Goal: Use online tool/utility: Utilize a website feature to perform a specific function

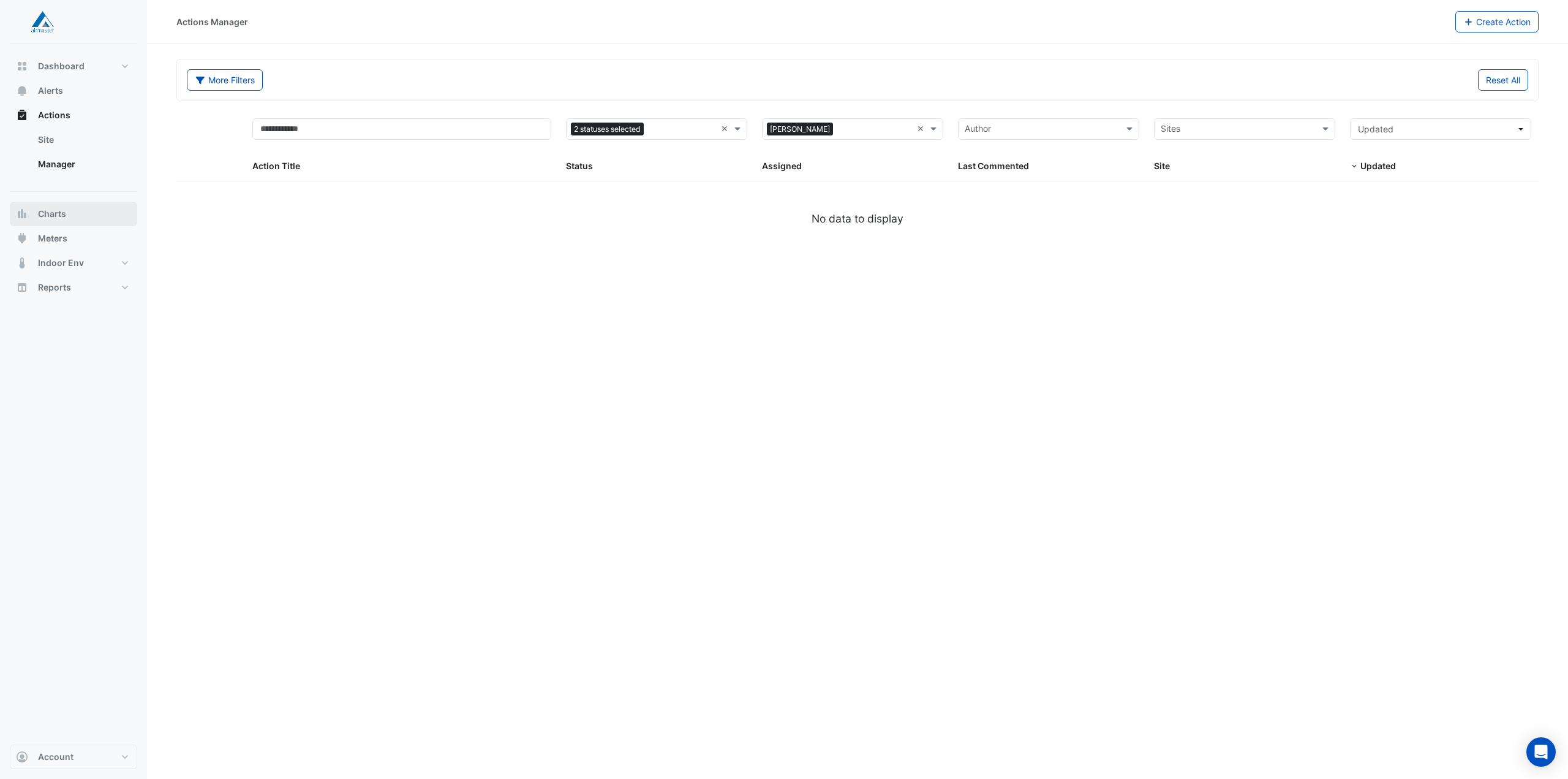
click at [75, 207] on button "Charts" at bounding box center [74, 213] width 127 height 25
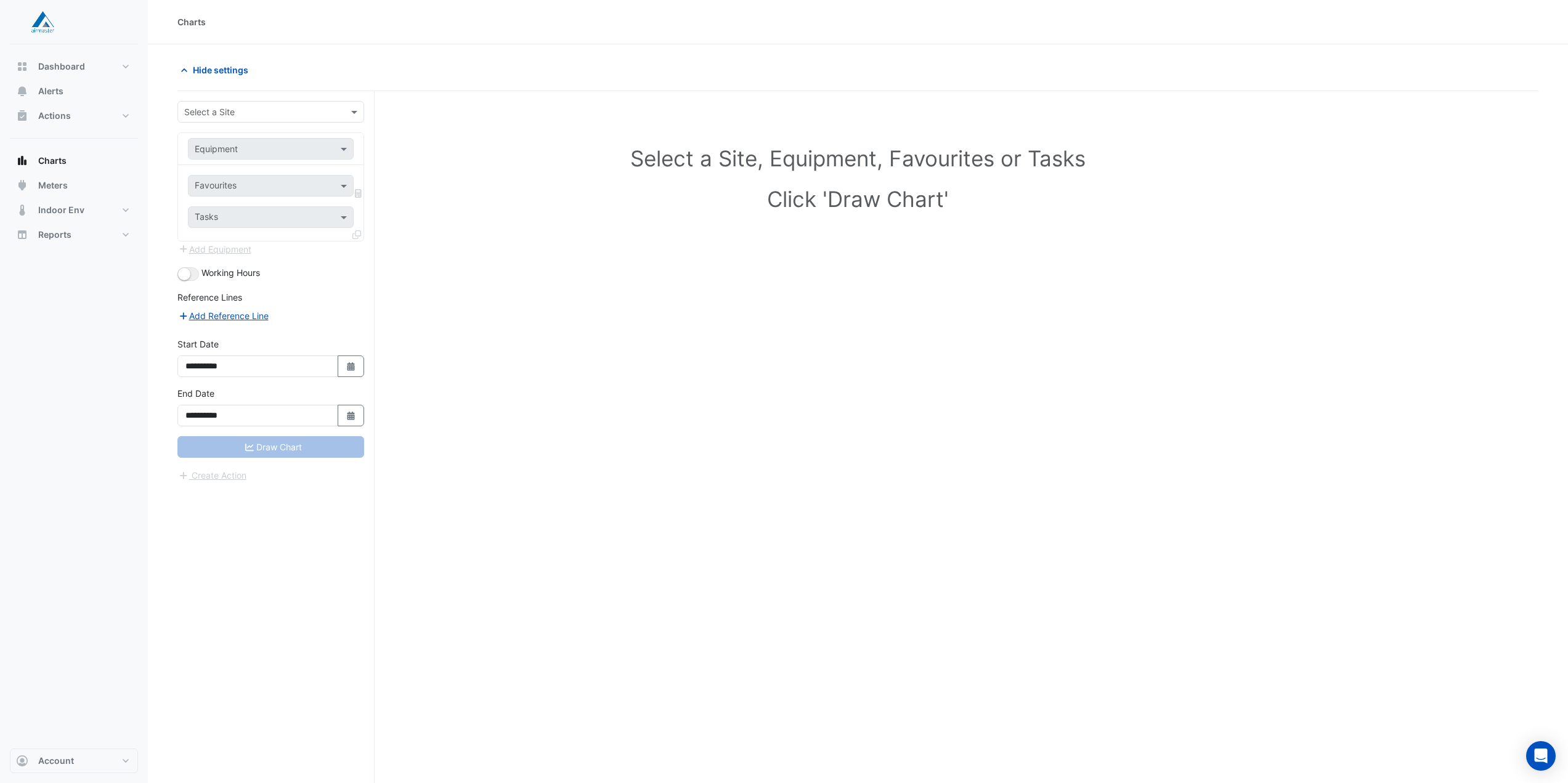
click at [265, 112] on input "text" at bounding box center [259, 112] width 149 height 13
click at [255, 136] on span "[STREET_ADDRESS]" at bounding box center [228, 138] width 80 height 10
click at [294, 155] on div "Equipment" at bounding box center [271, 149] width 166 height 21
type input "**"
drag, startPoint x: 258, startPoint y: 154, endPoint x: 173, endPoint y: 150, distance: 85.1
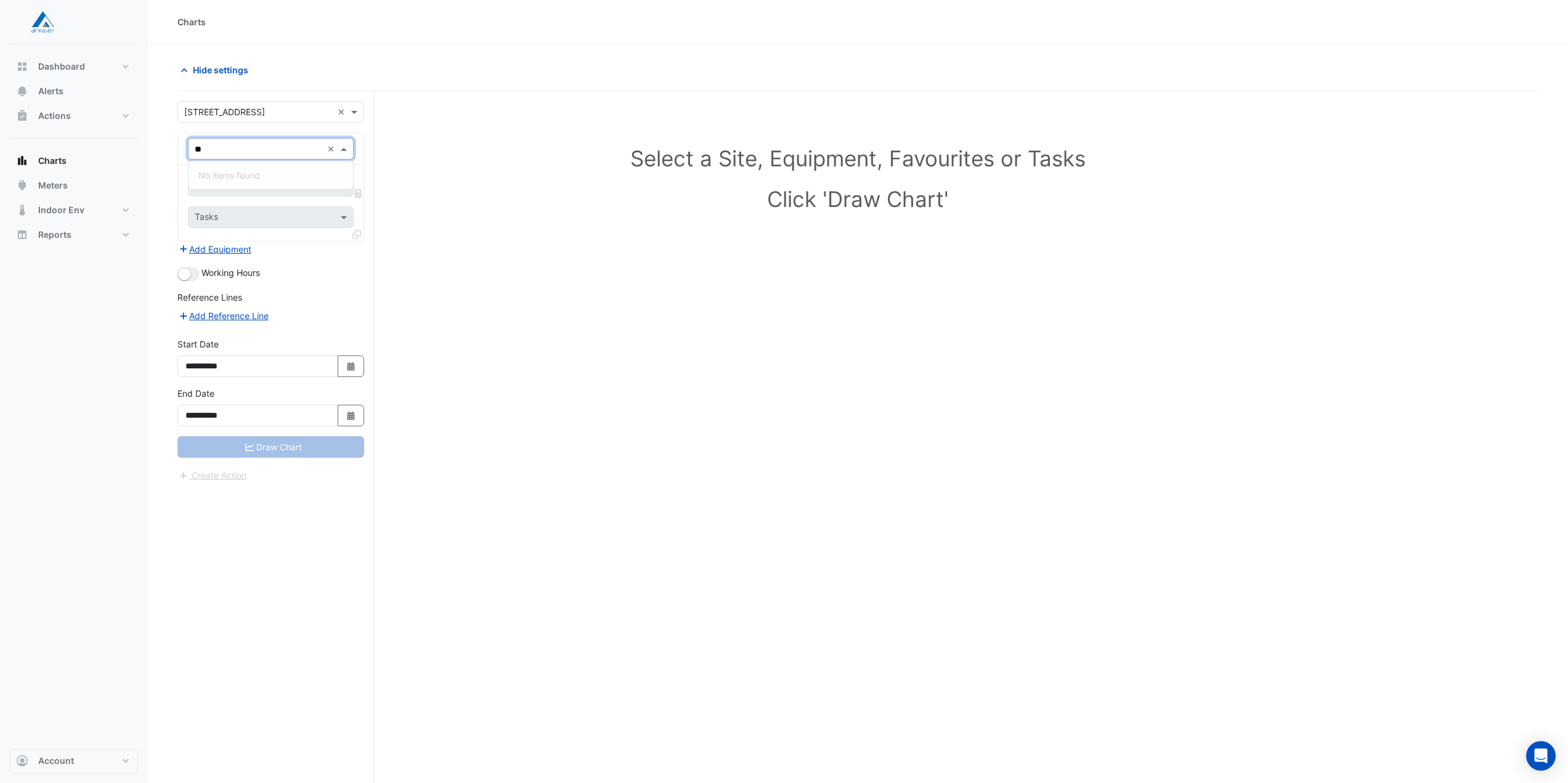
click at [173, 150] on section "**********" at bounding box center [857, 437] width 1420 height 786
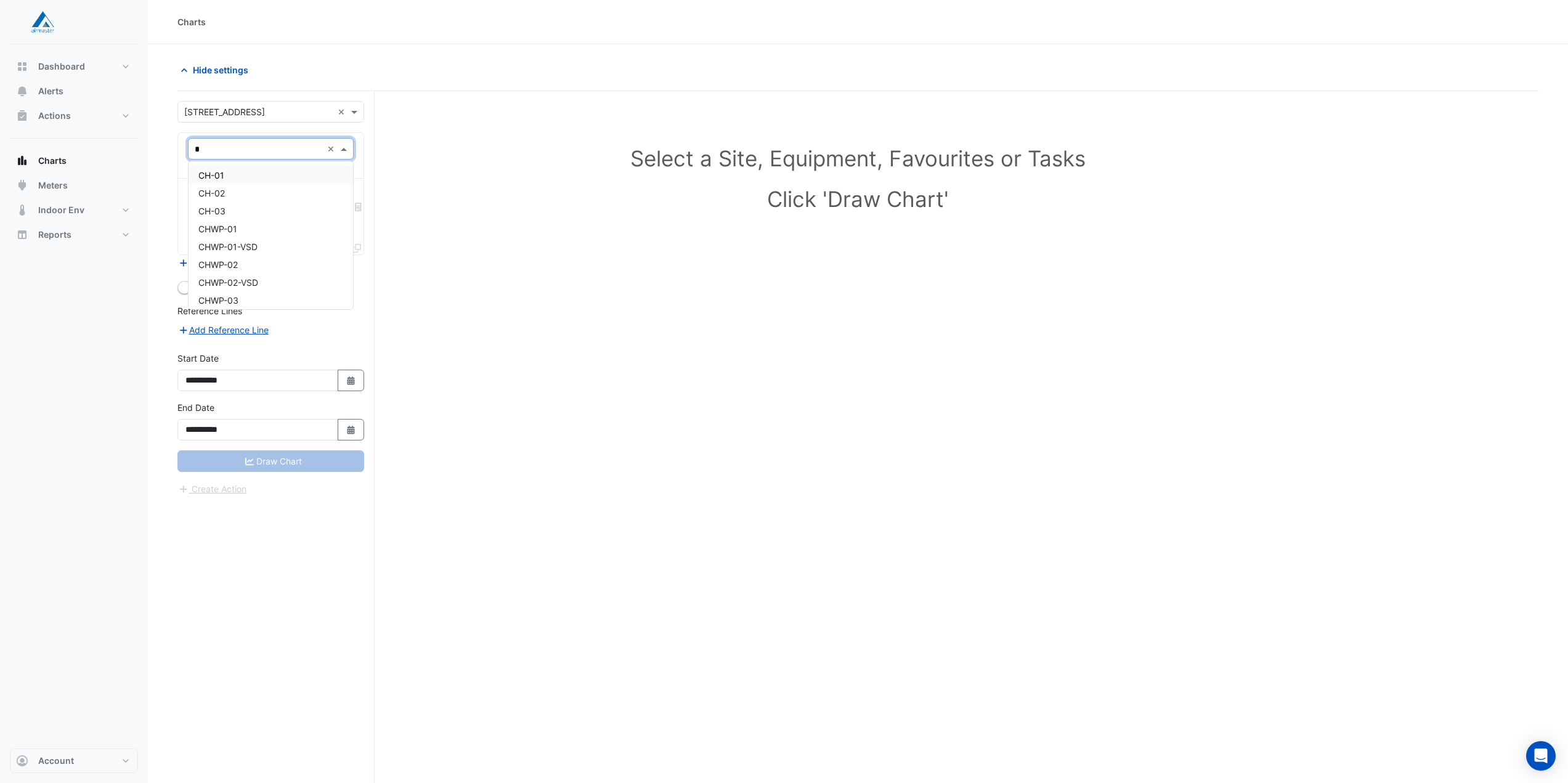
type input "**"
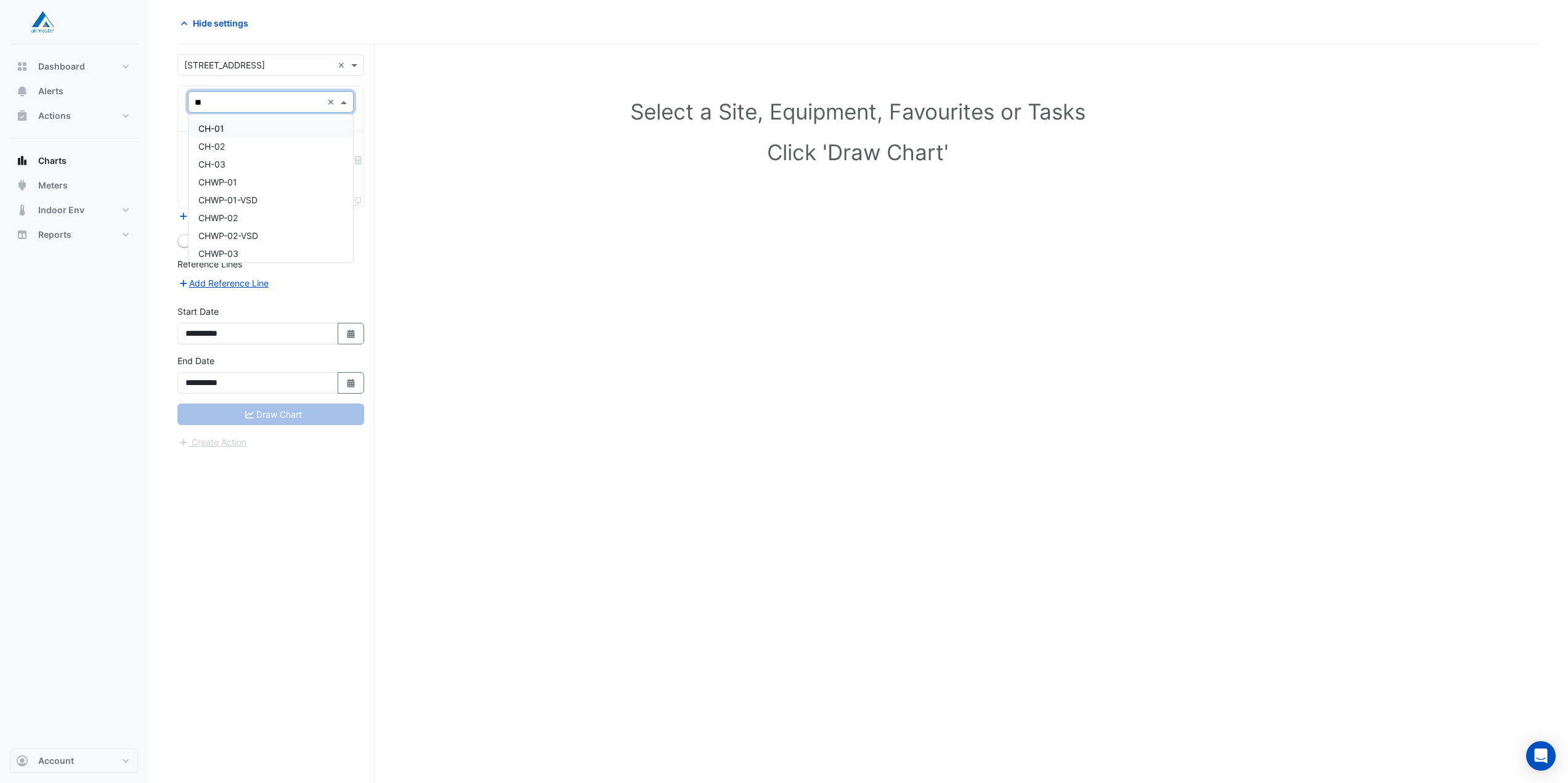
click at [253, 133] on div "CH-01" at bounding box center [271, 128] width 165 height 18
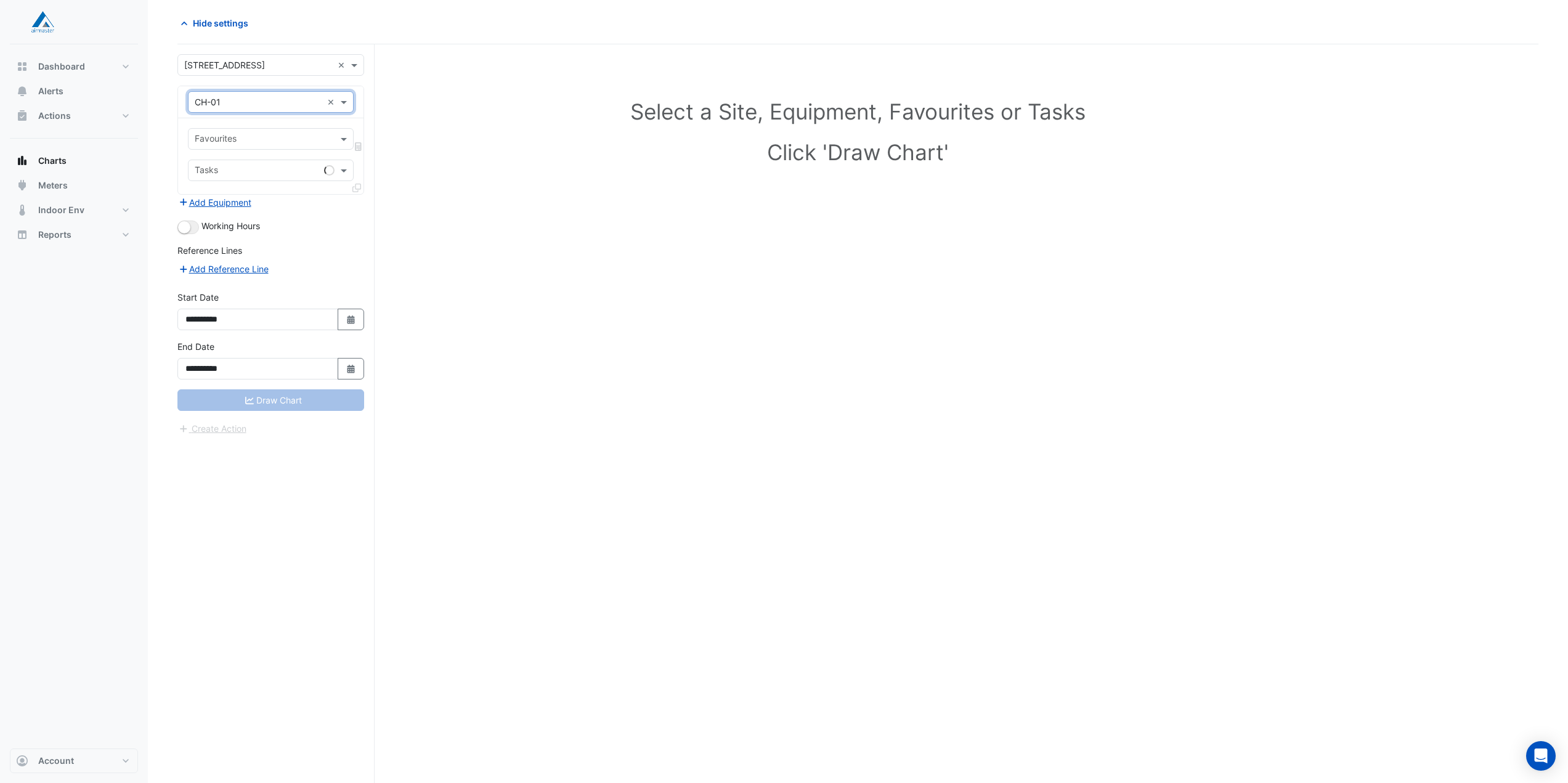
click at [294, 137] on input "text" at bounding box center [264, 140] width 138 height 13
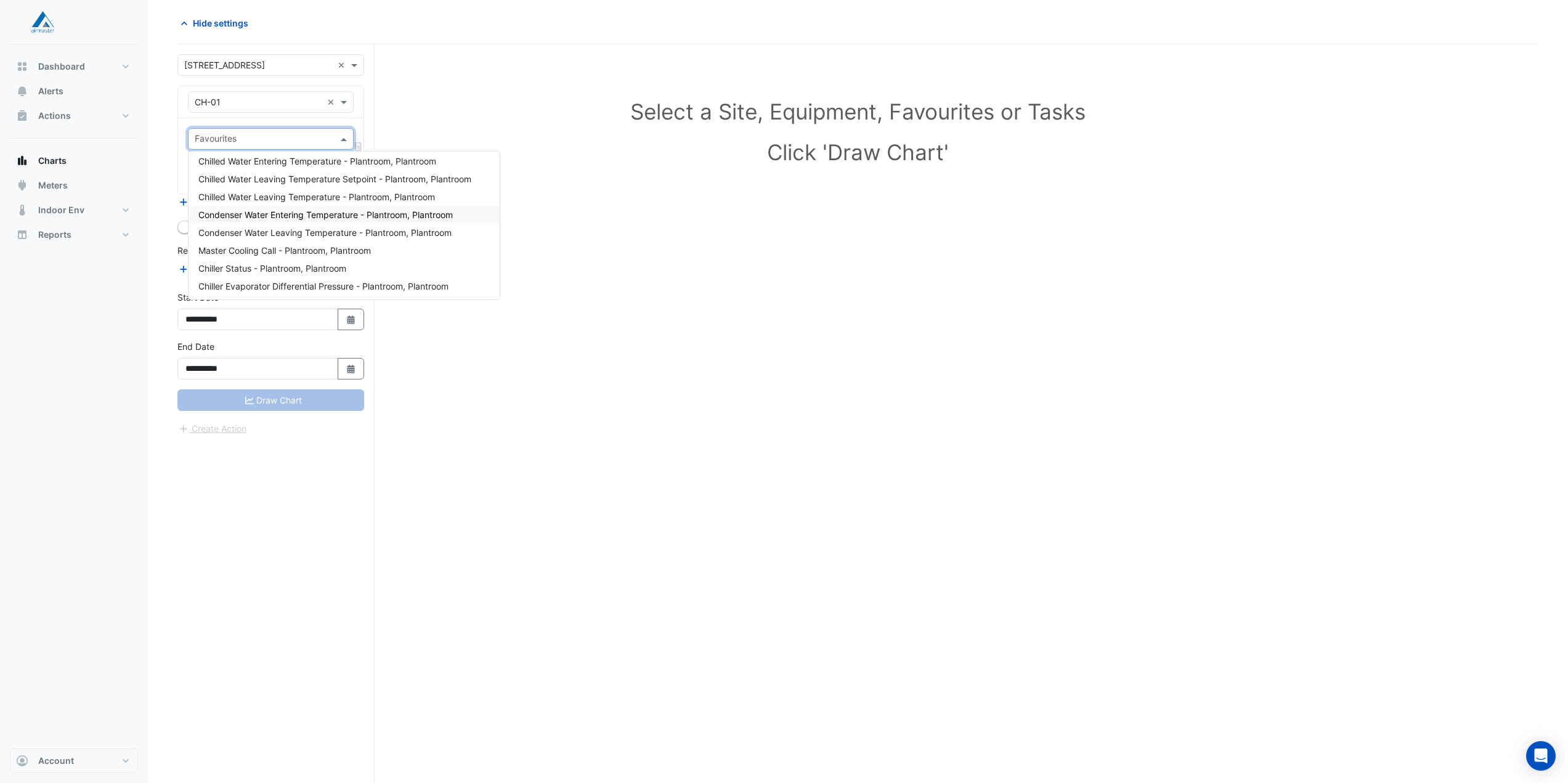
scroll to position [61, 0]
type input "**"
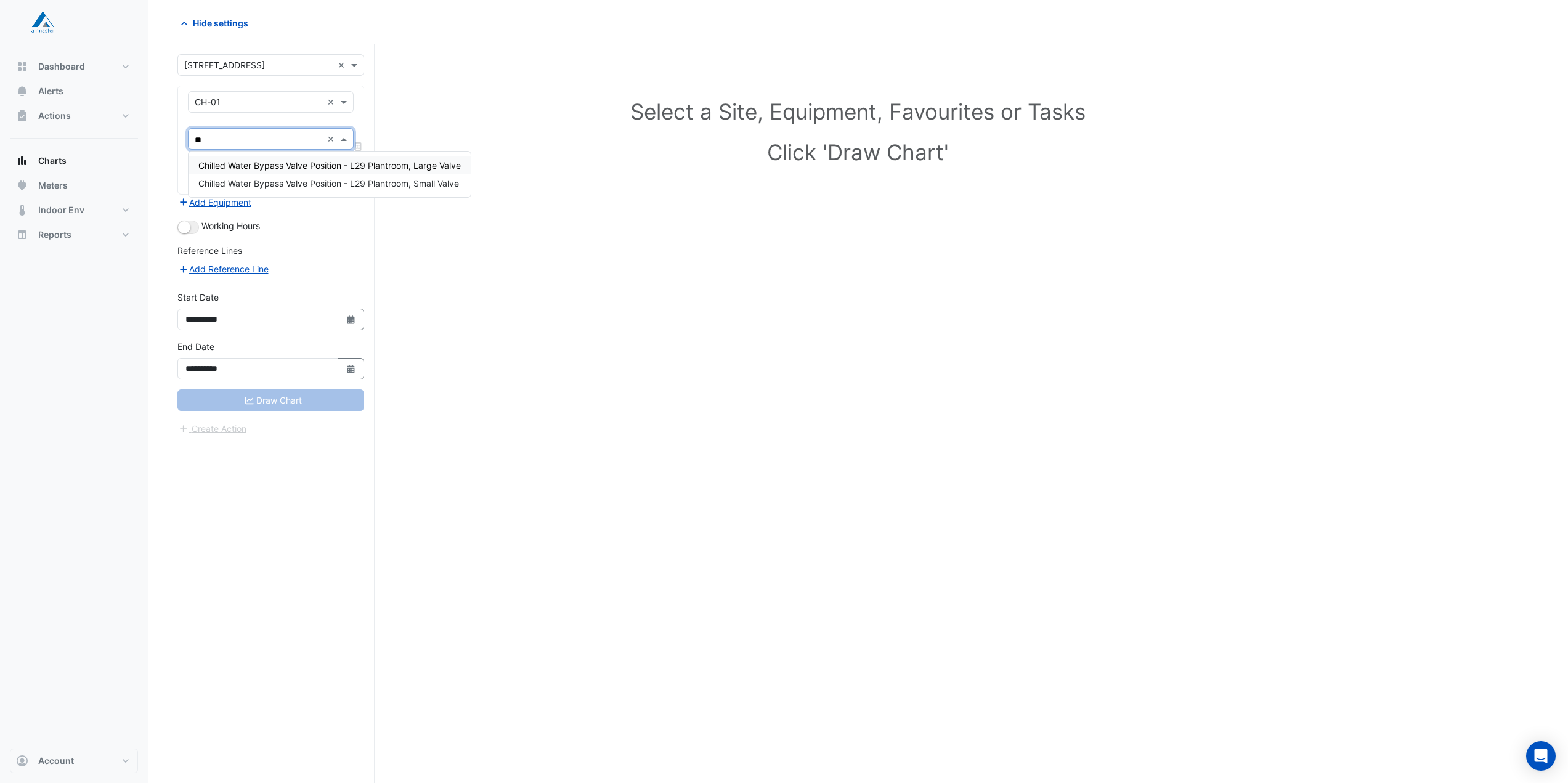
click at [381, 167] on span "Chilled Water Bypass Valve Position - L29 Plantroom, Large Valve" at bounding box center [329, 166] width 262 height 10
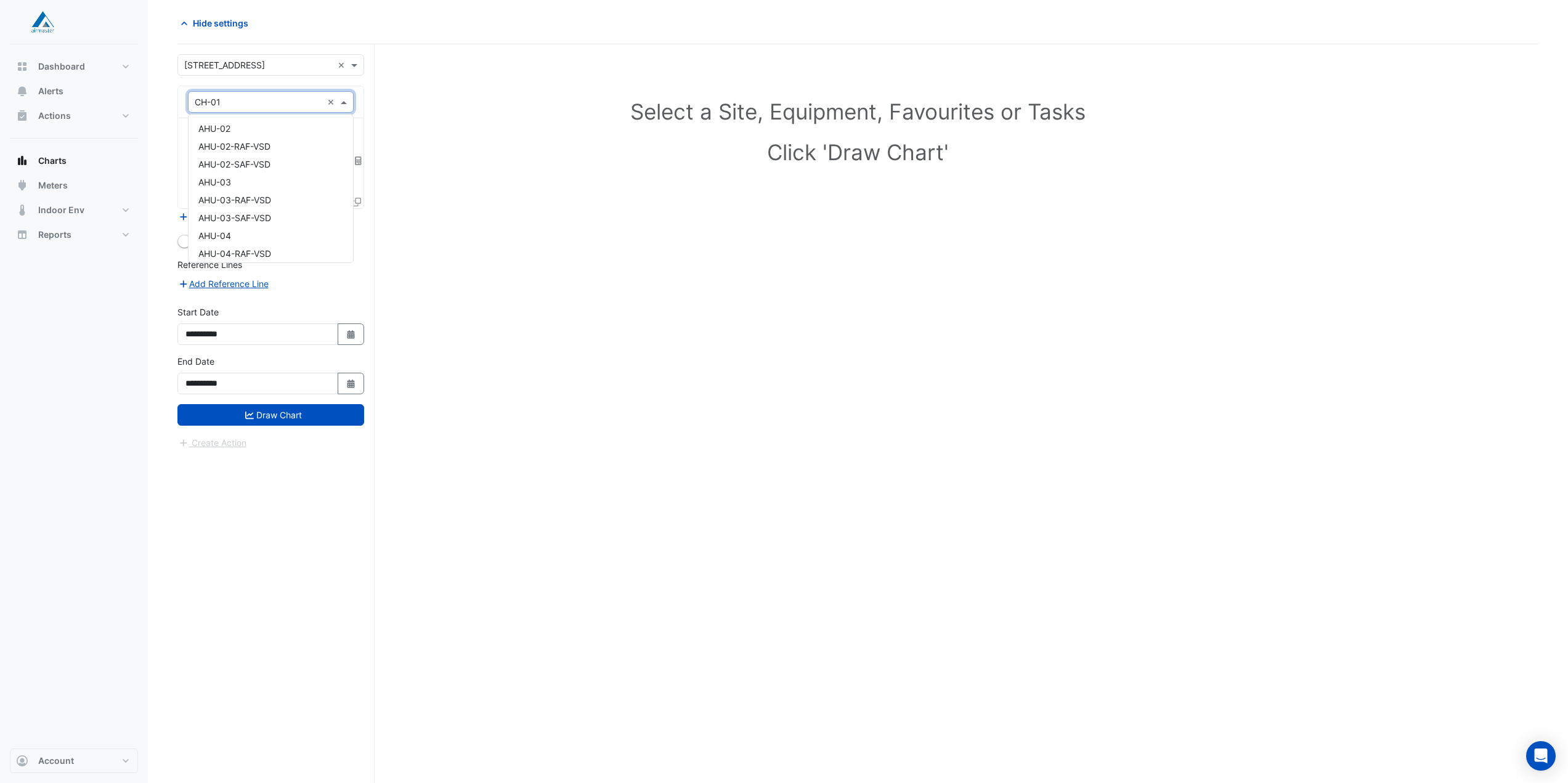
click at [343, 103] on span at bounding box center [345, 102] width 15 height 13
click at [231, 162] on div "CH-03" at bounding box center [271, 159] width 165 height 18
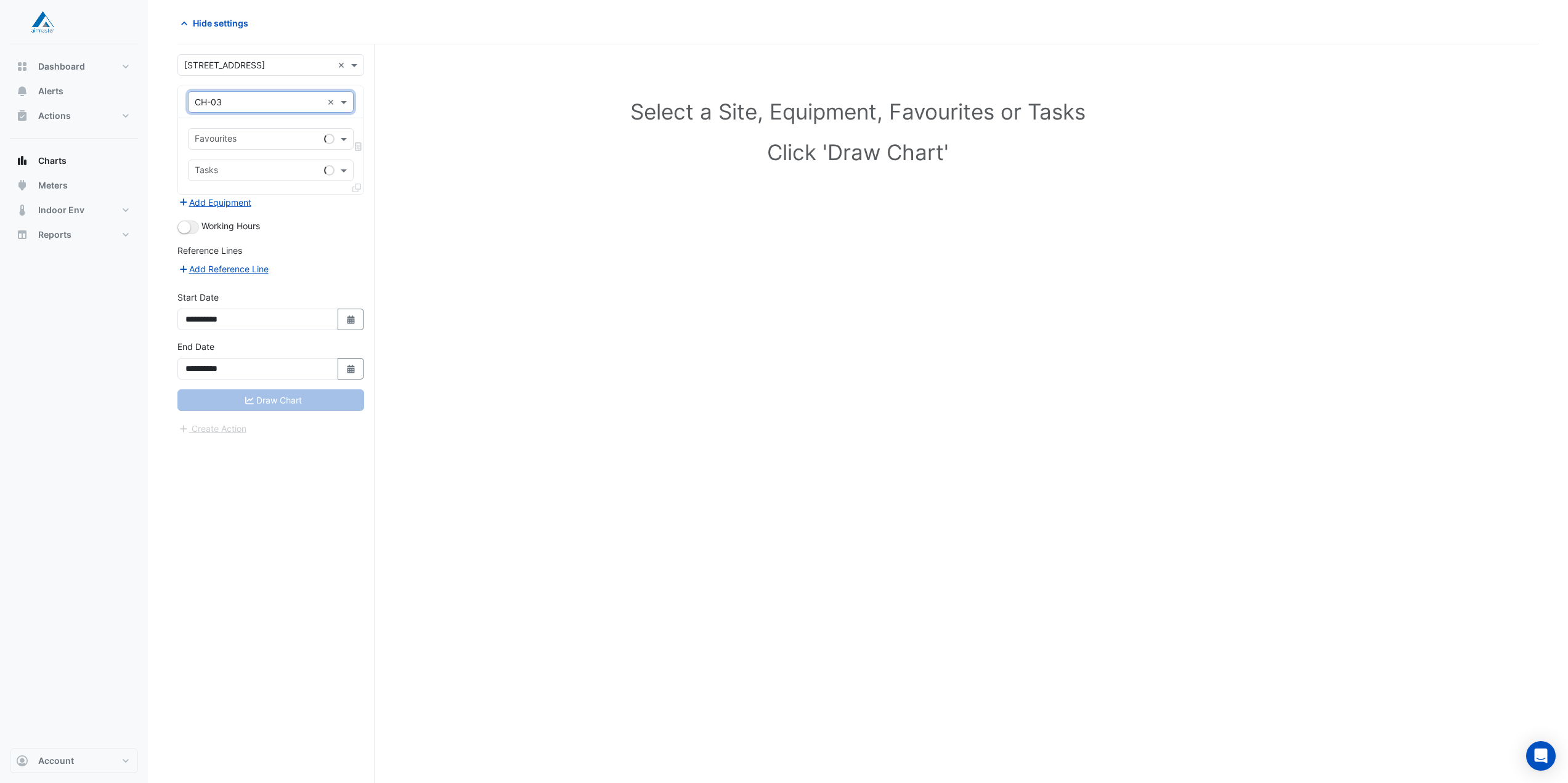
click at [291, 137] on input "text" at bounding box center [257, 140] width 125 height 13
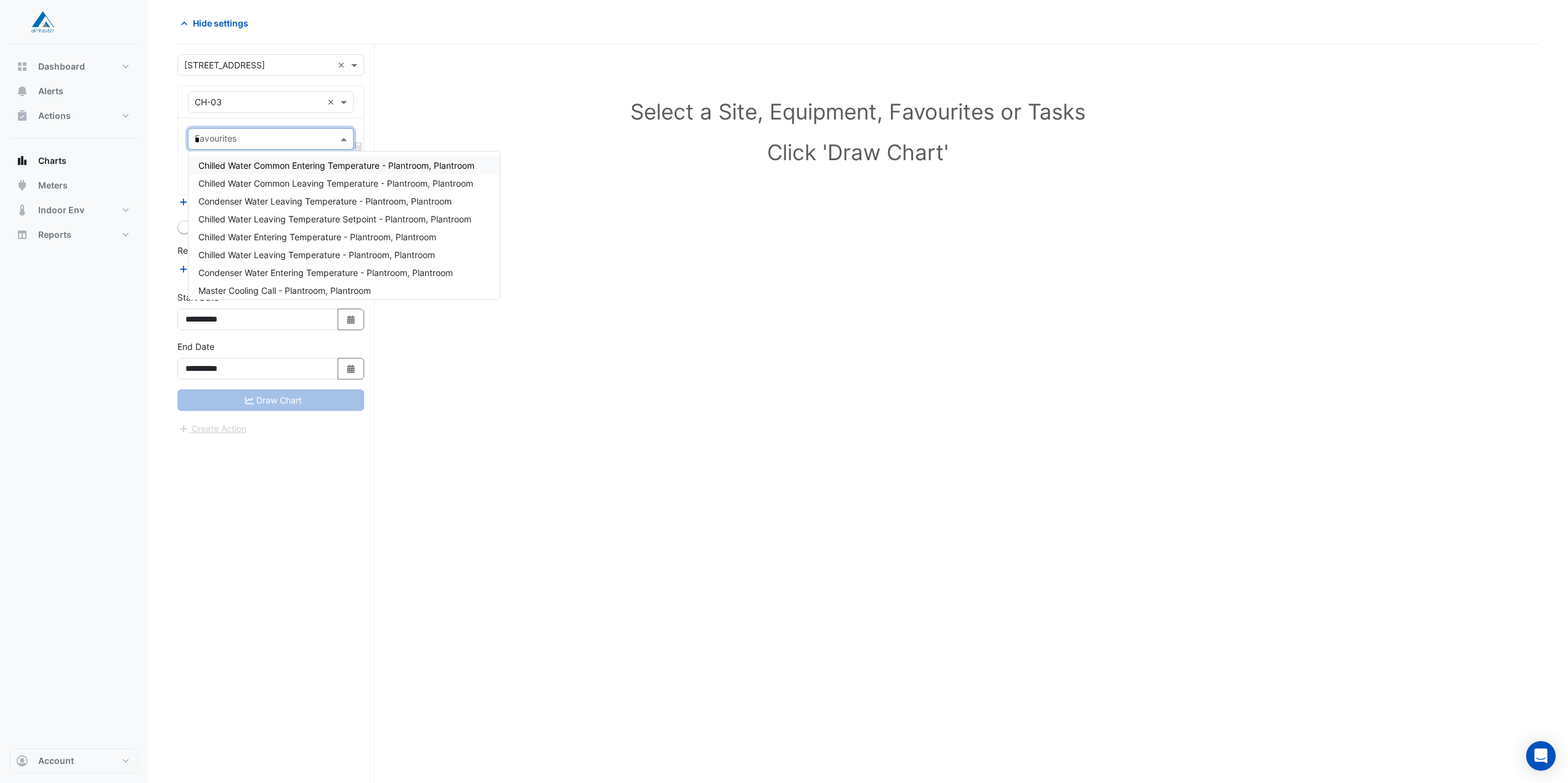
type input "**"
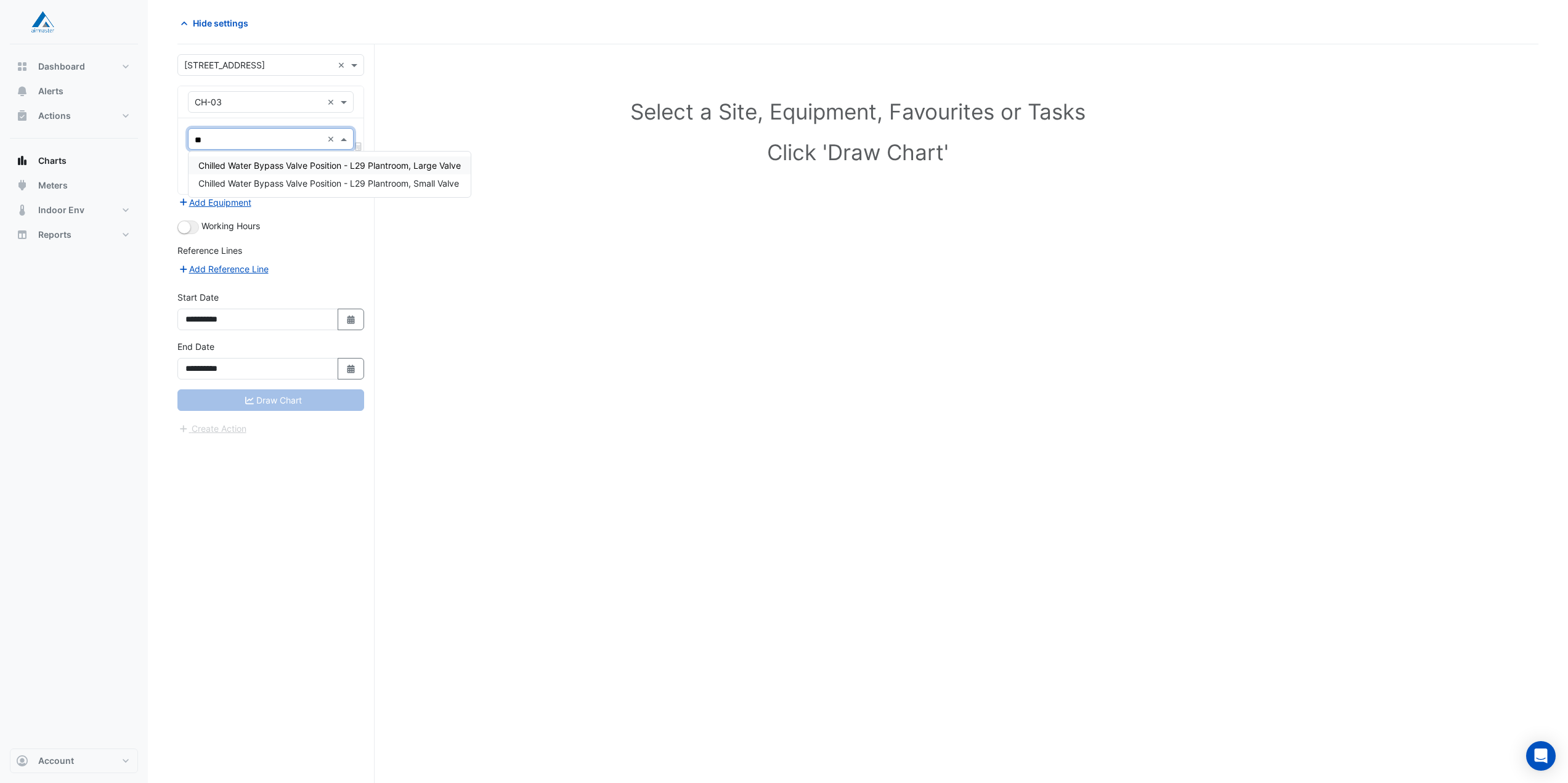
click at [284, 166] on span "Chilled Water Bypass Valve Position - L29 Plantroom, Large Valve" at bounding box center [329, 166] width 262 height 10
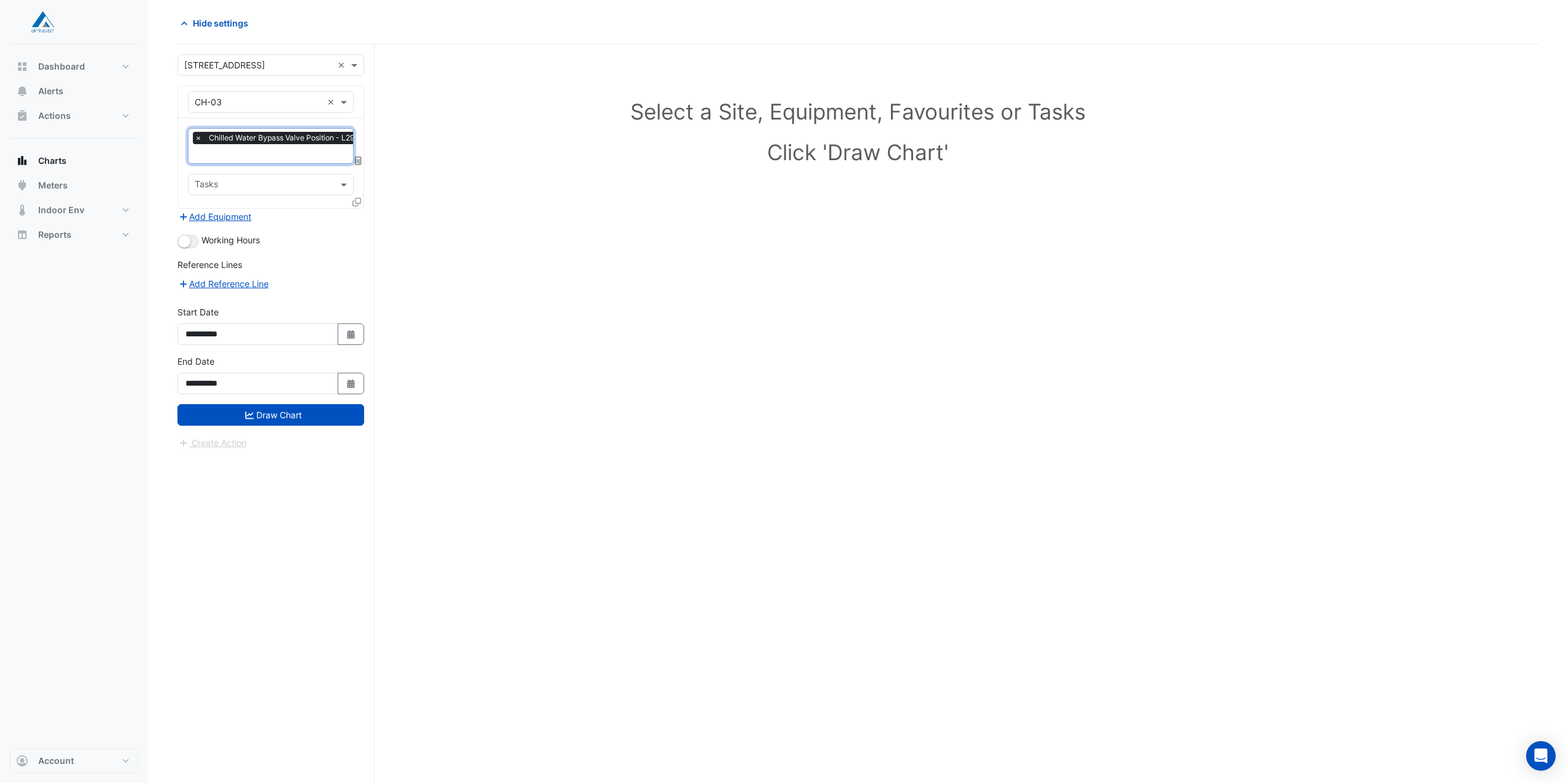
click at [262, 154] on input "text" at bounding box center [319, 155] width 249 height 13
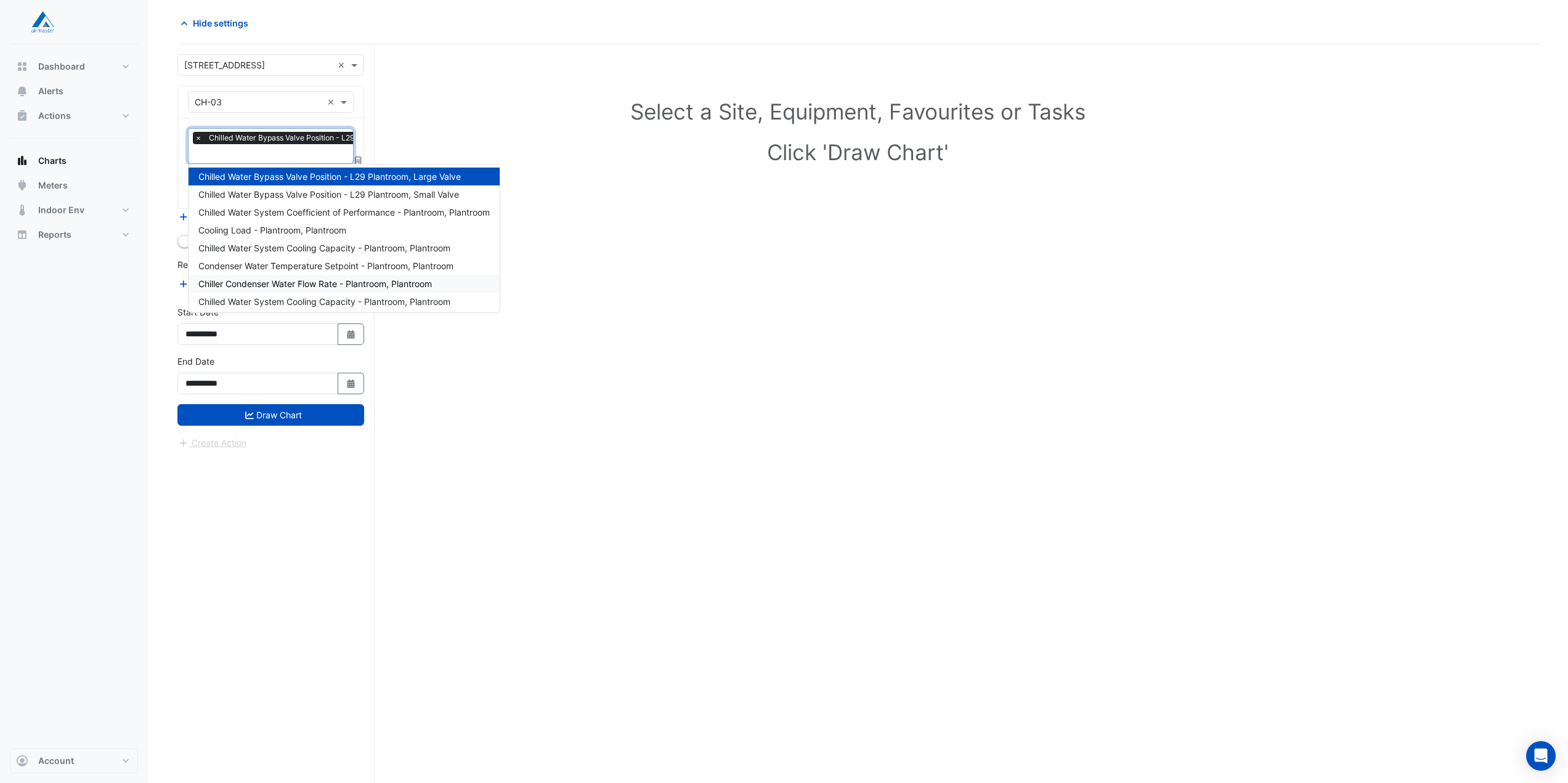
scroll to position [257, 0]
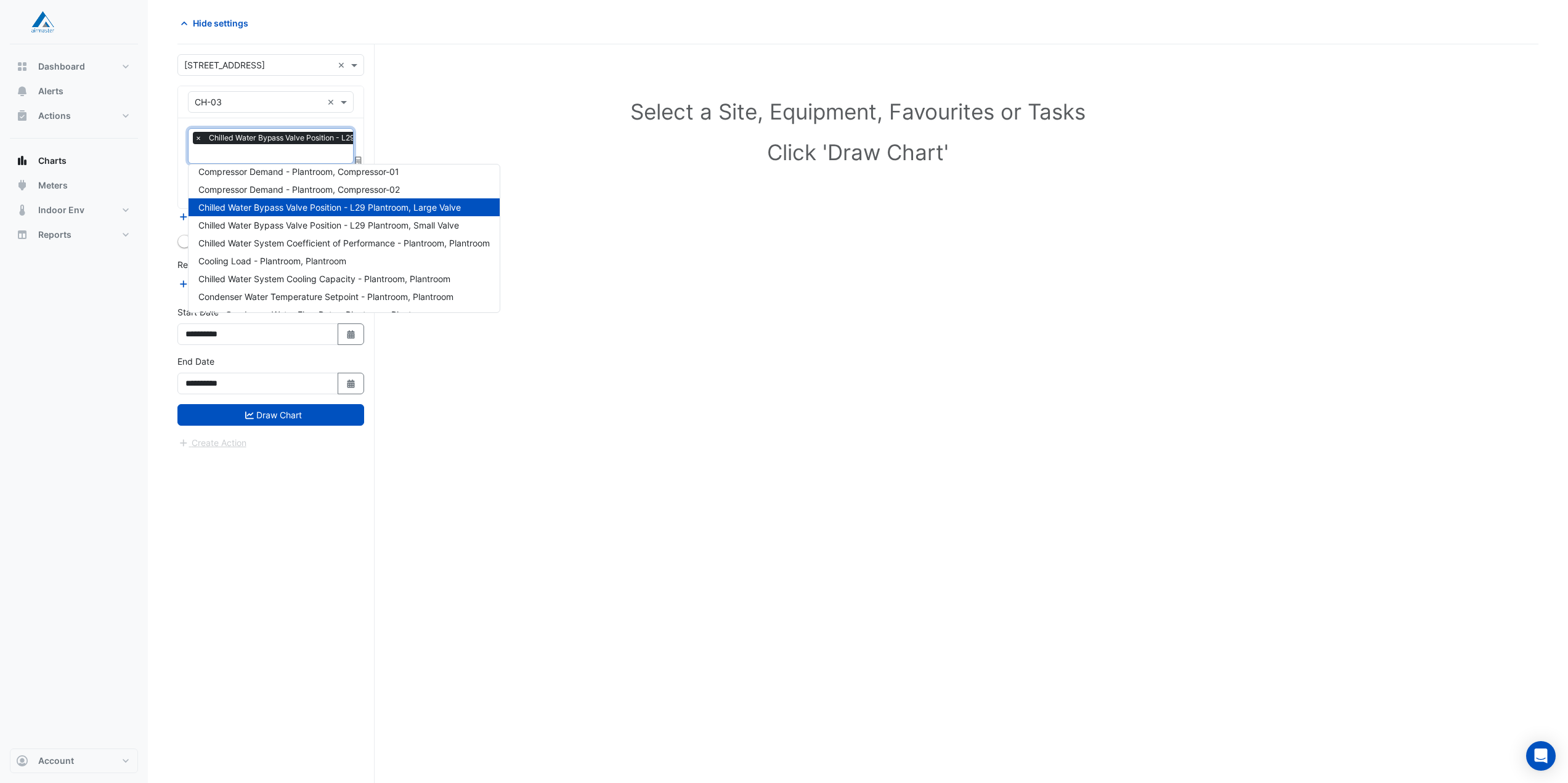
click at [613, 247] on div "Select a Site, Equipment, Favourites or Tasks Click 'Draw Chart'" at bounding box center [857, 413] width 1360 height 739
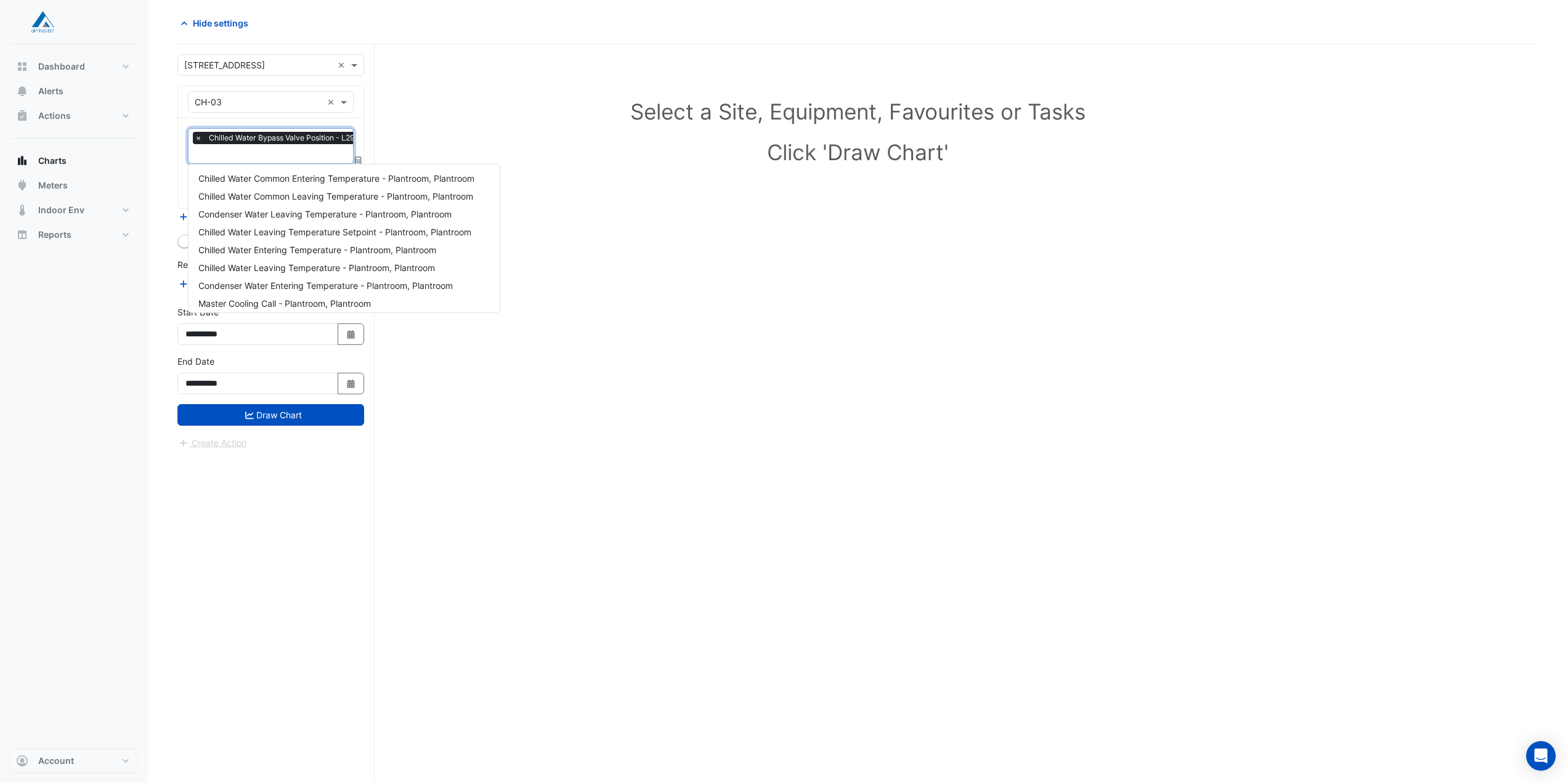
click at [245, 151] on input "text" at bounding box center [319, 155] width 249 height 13
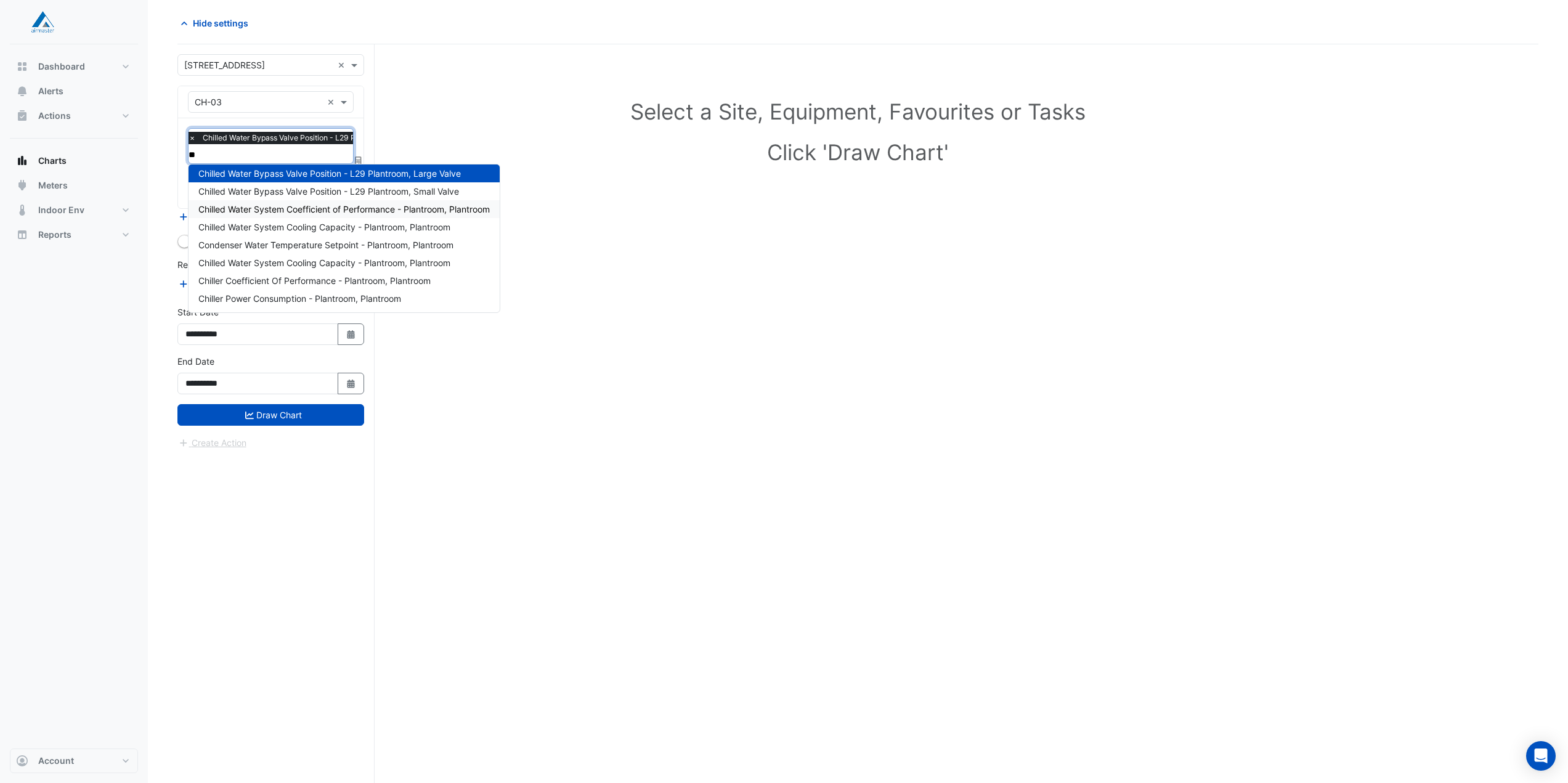
scroll to position [0, 0]
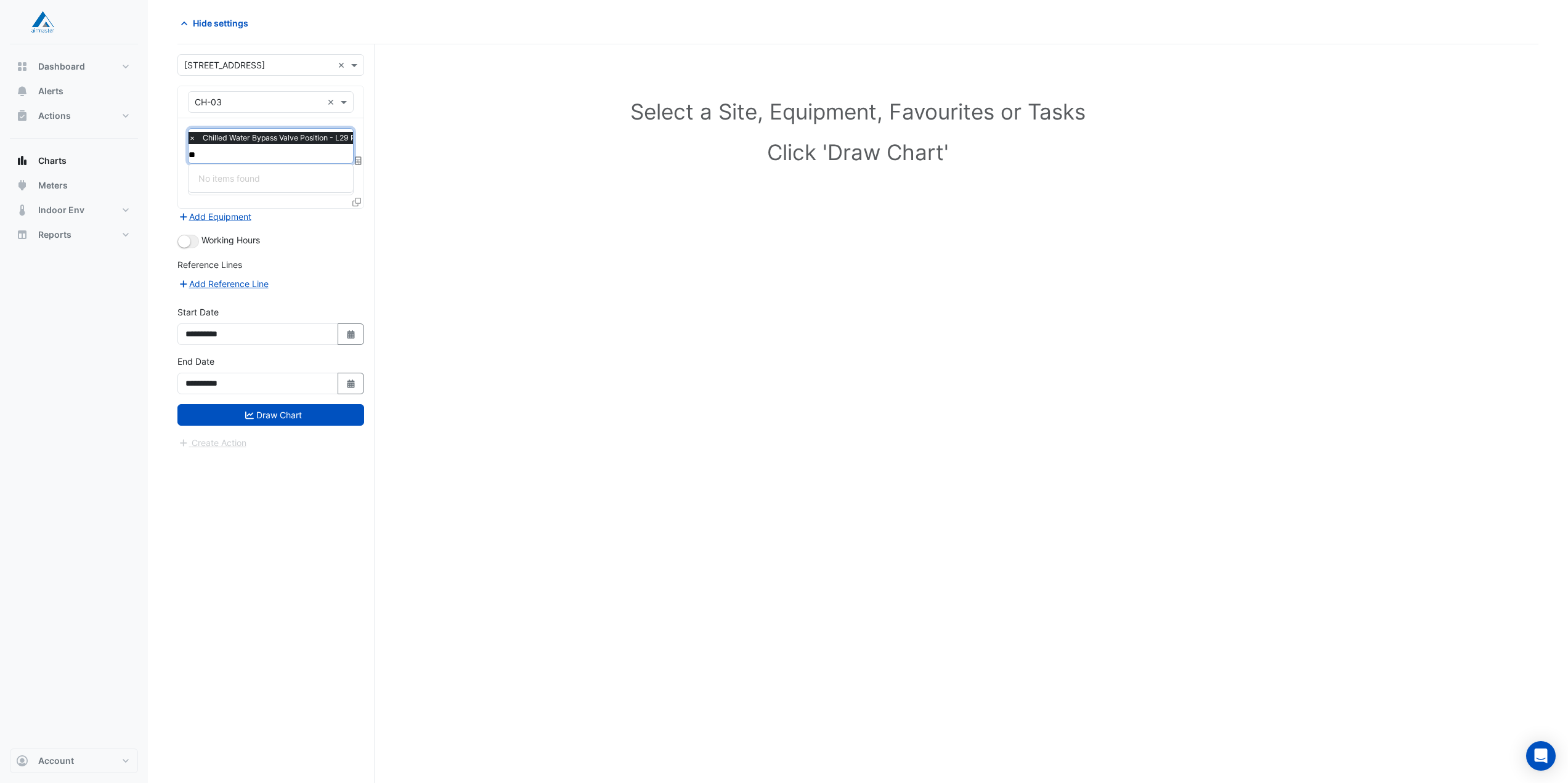
type input "*"
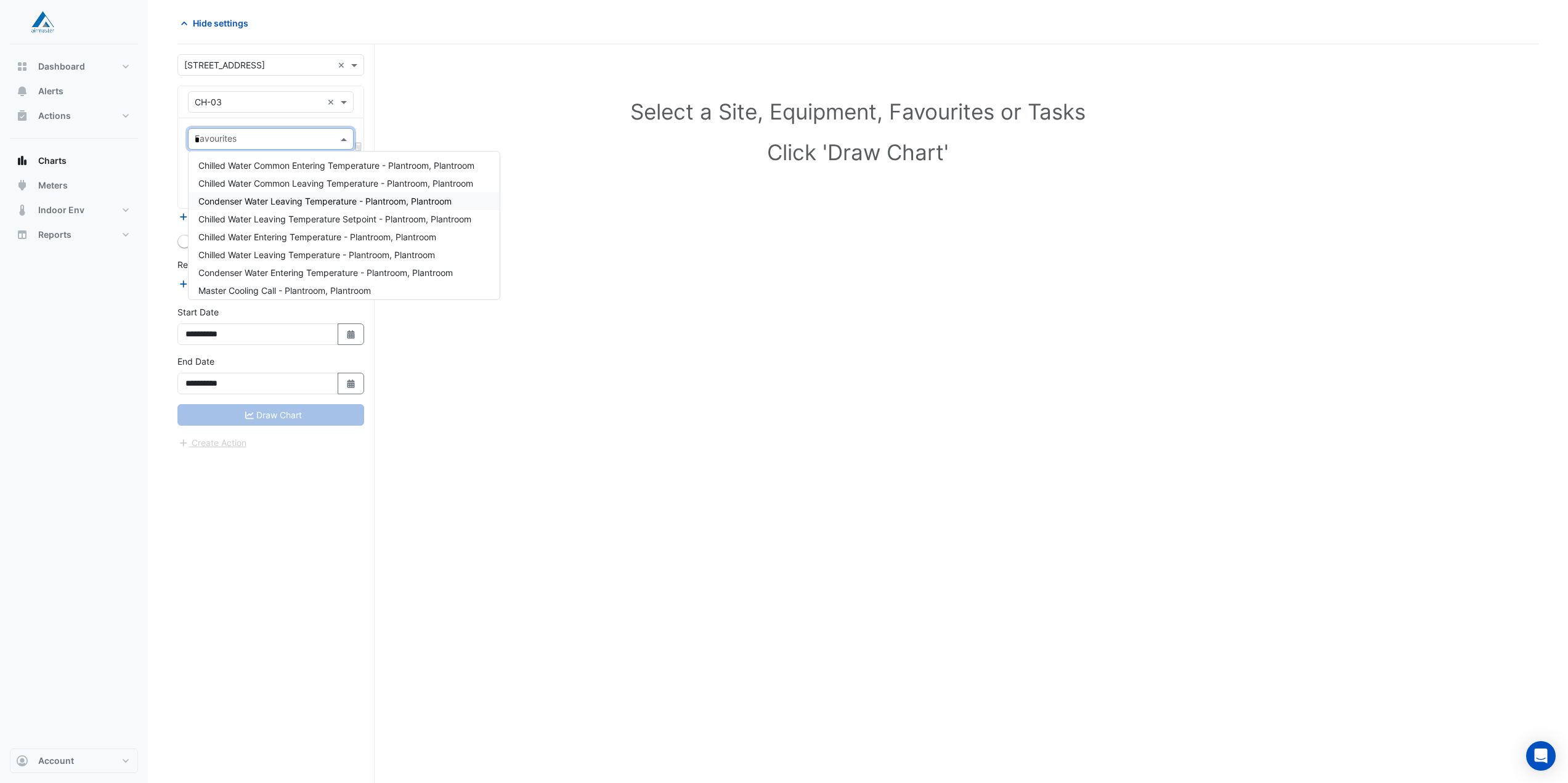
type input "**"
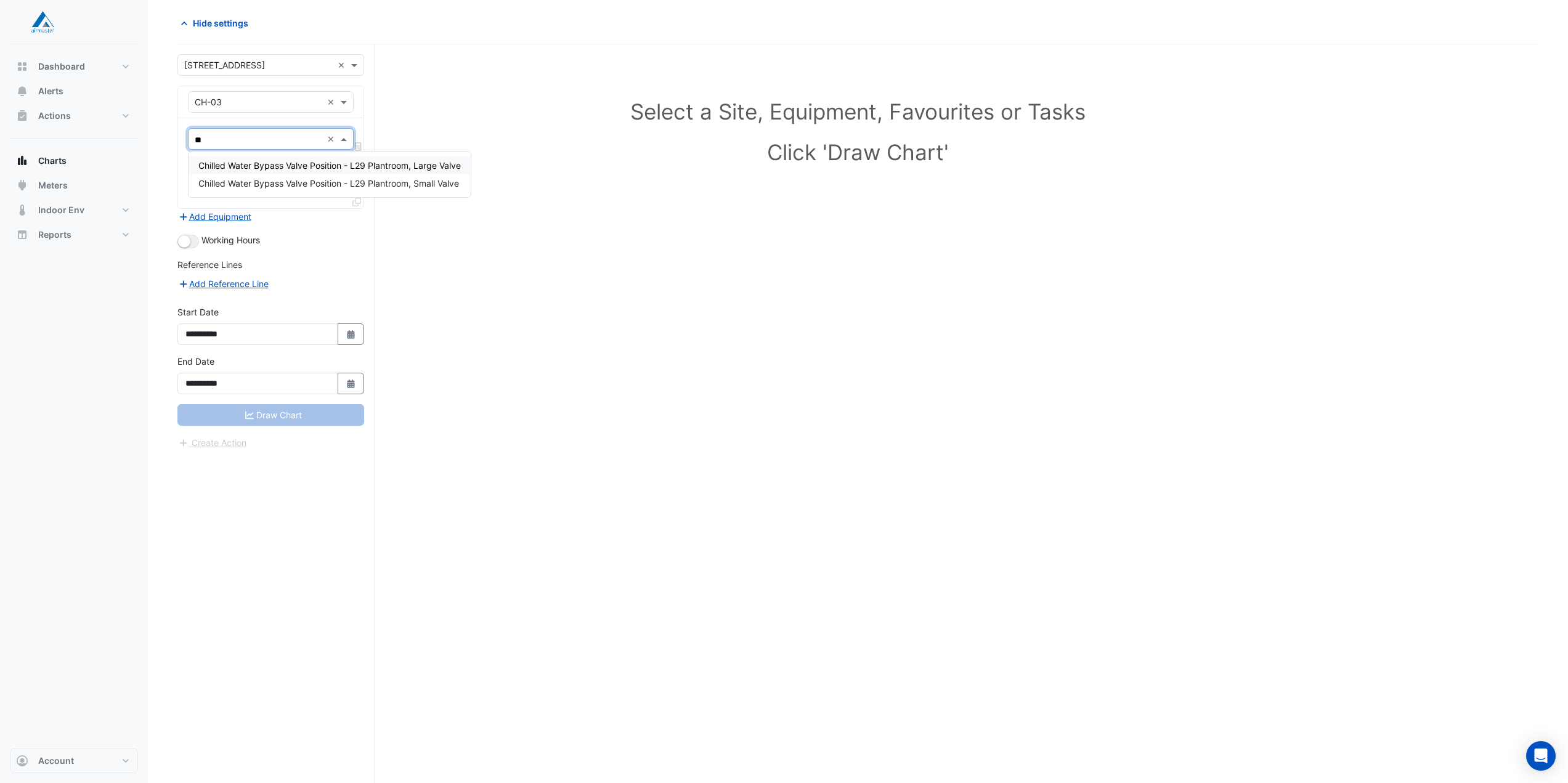
drag, startPoint x: 222, startPoint y: 141, endPoint x: 190, endPoint y: 136, distance: 32.4
click at [190, 136] on div "Favourites **" at bounding box center [255, 138] width 134 height 19
click at [383, 165] on span "Chilled Water Bypass Valve Position - L29 Plantroom, Large Valve" at bounding box center [329, 166] width 262 height 10
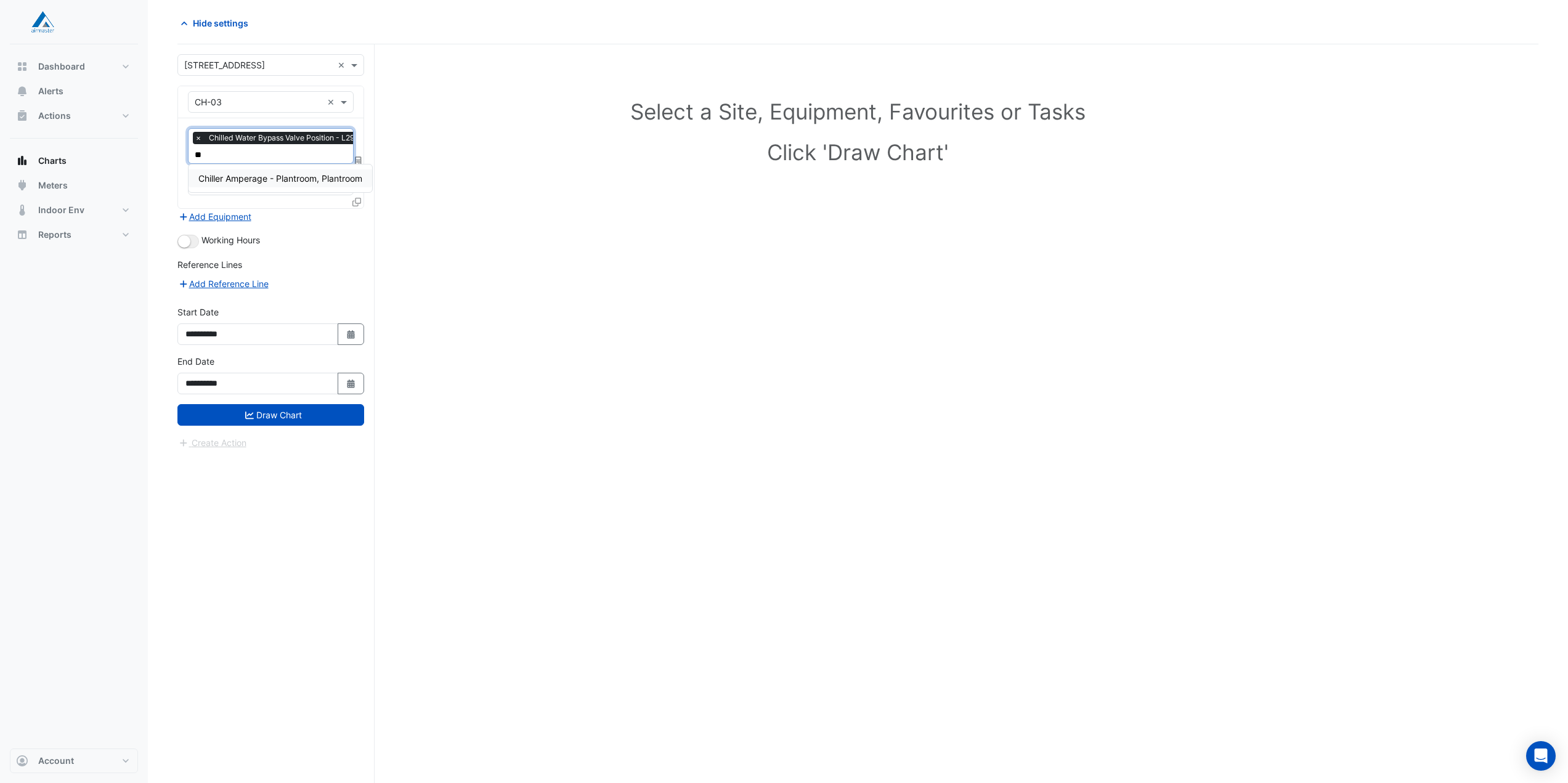
type input "*"
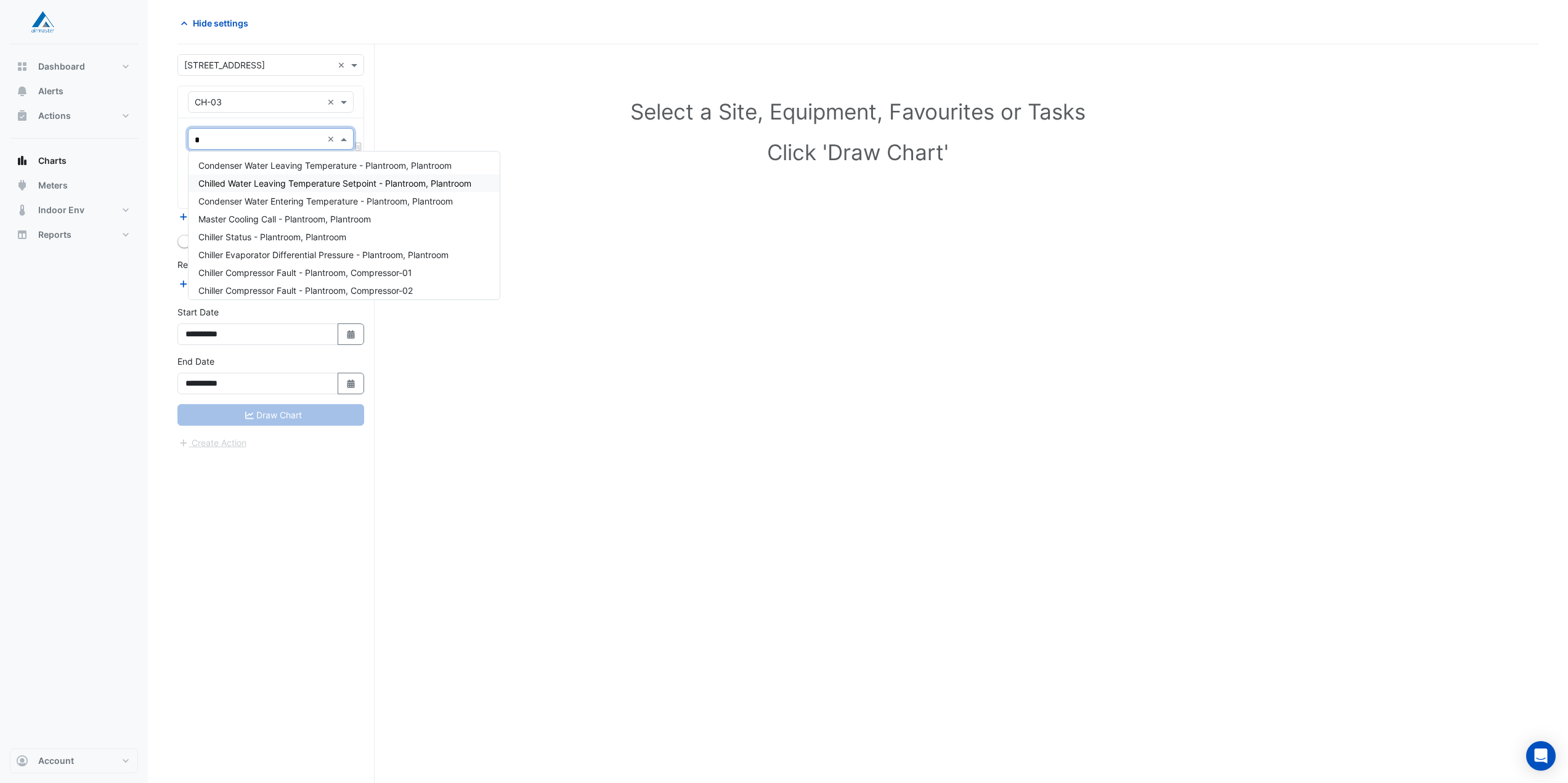
type input "**"
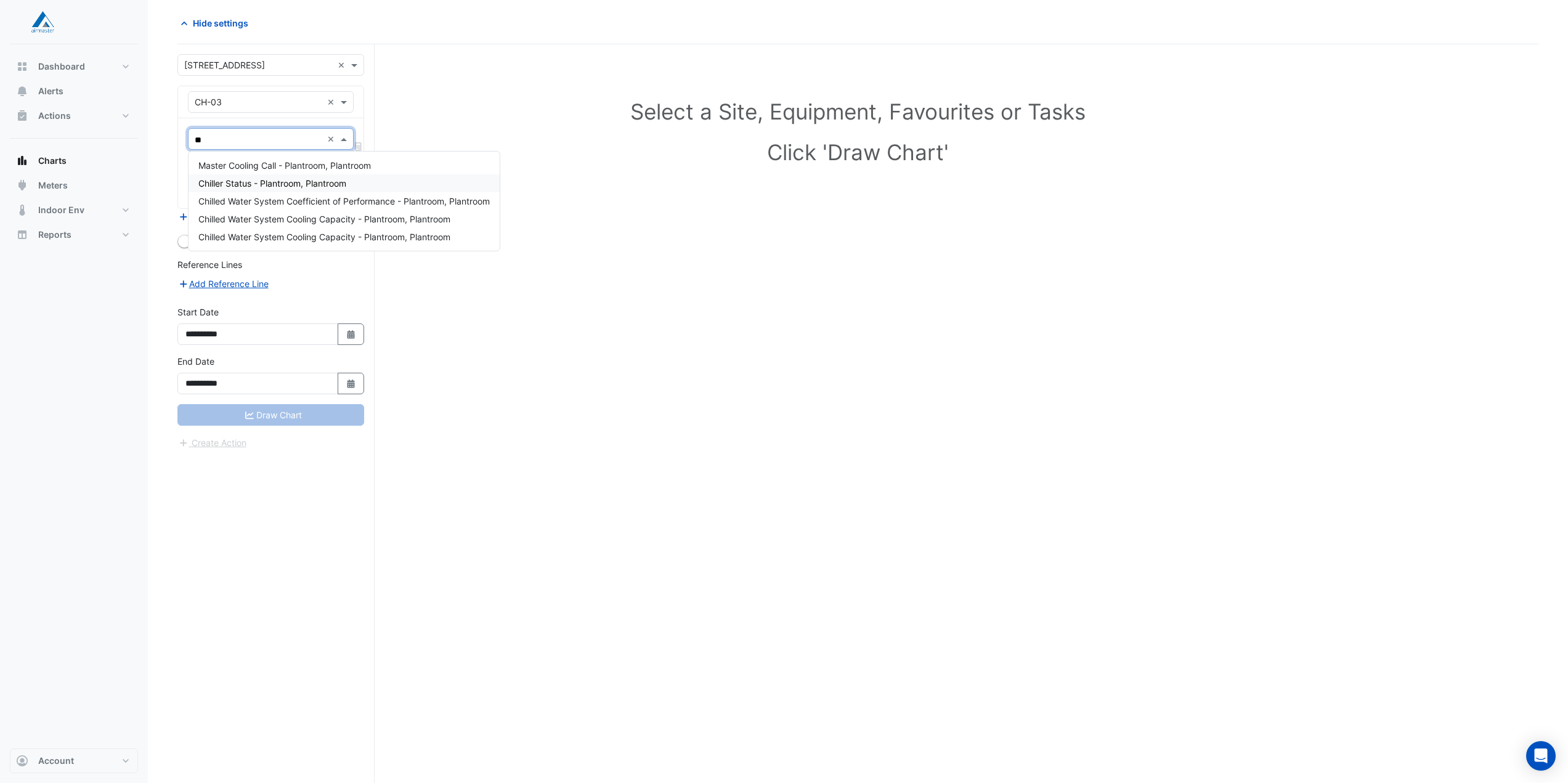
click at [332, 189] on div "Chiller Status - Plantroom, Plantroom" at bounding box center [344, 183] width 311 height 18
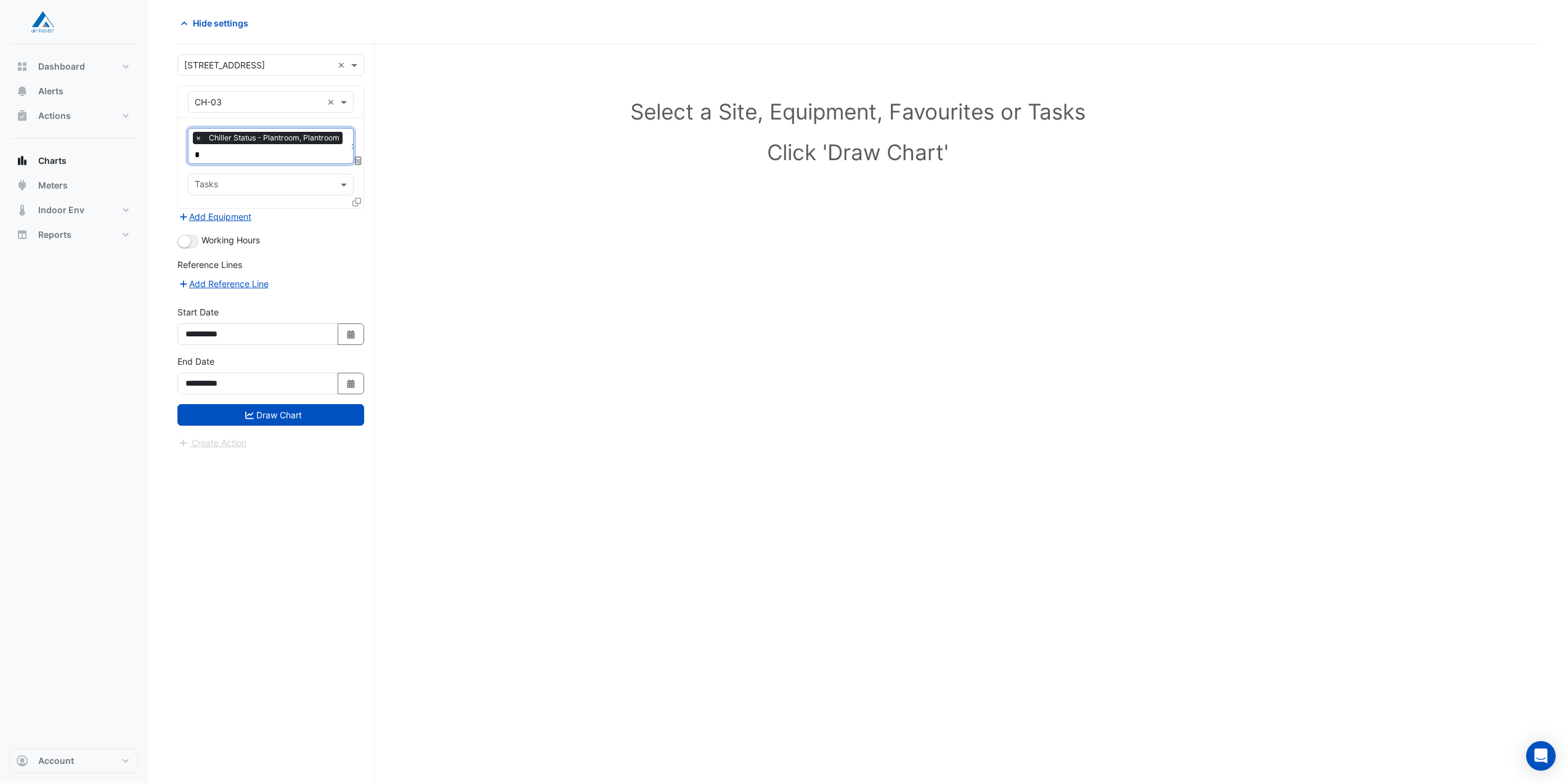
type input "**"
click at [353, 184] on span "Chilled Water Bypass Valve Position - L29 Plantroom, Large Valve" at bounding box center [329, 178] width 262 height 10
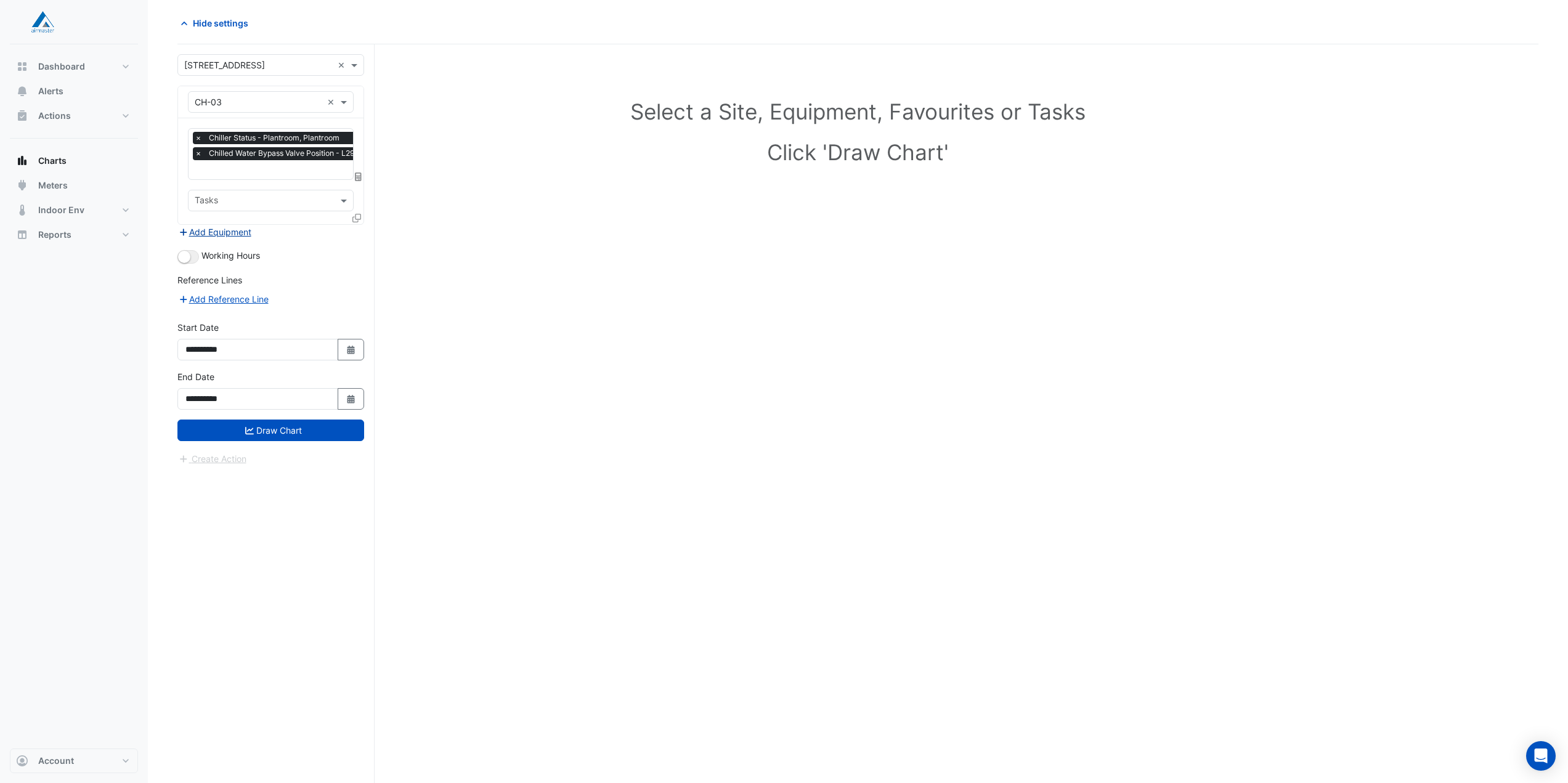
click at [243, 231] on button "Add Equipment" at bounding box center [214, 231] width 74 height 15
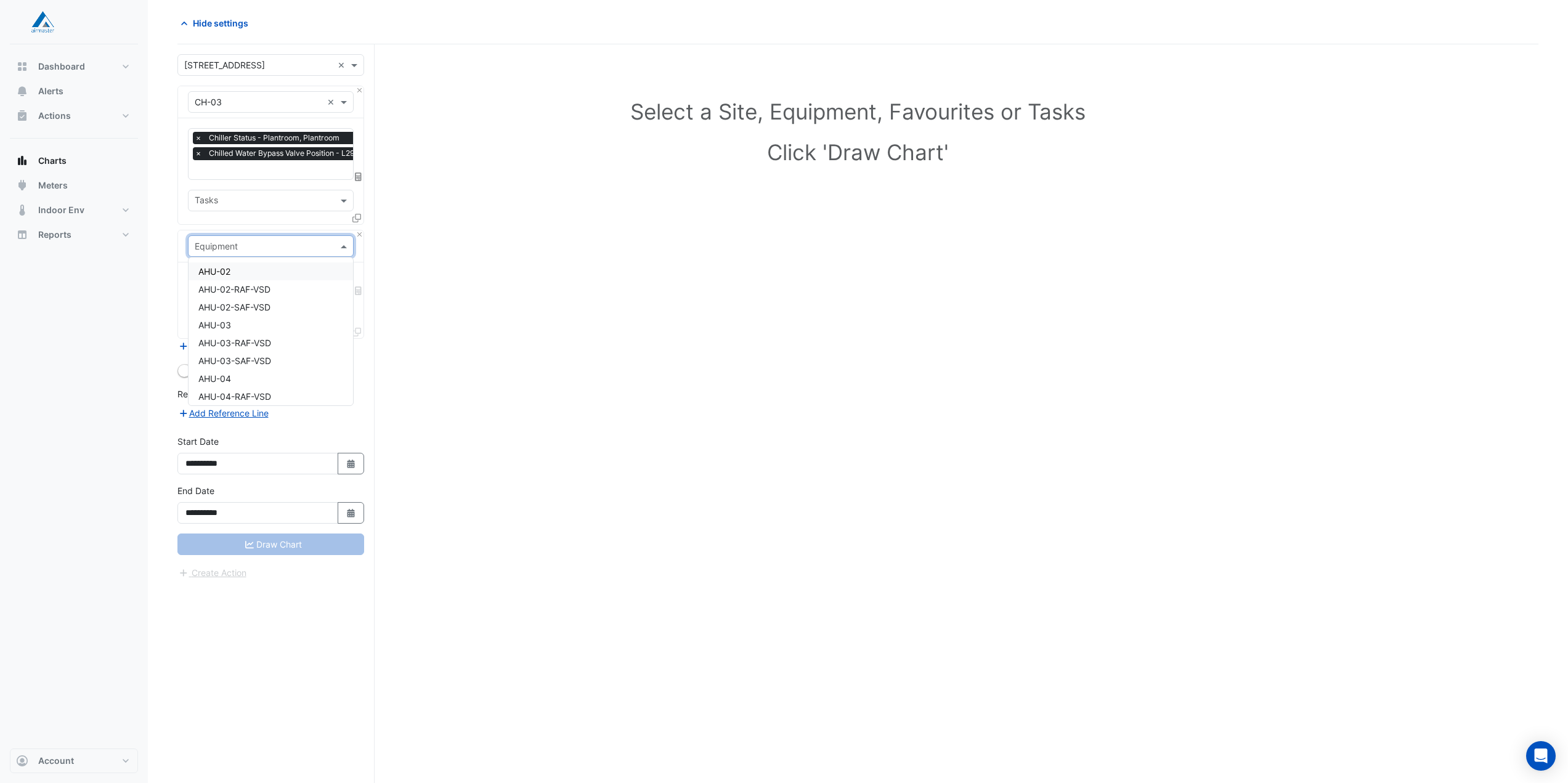
click at [289, 248] on input "text" at bounding box center [258, 246] width 127 height 13
click at [243, 307] on div "CH-03" at bounding box center [271, 306] width 165 height 18
click at [286, 282] on input "text" at bounding box center [264, 283] width 138 height 13
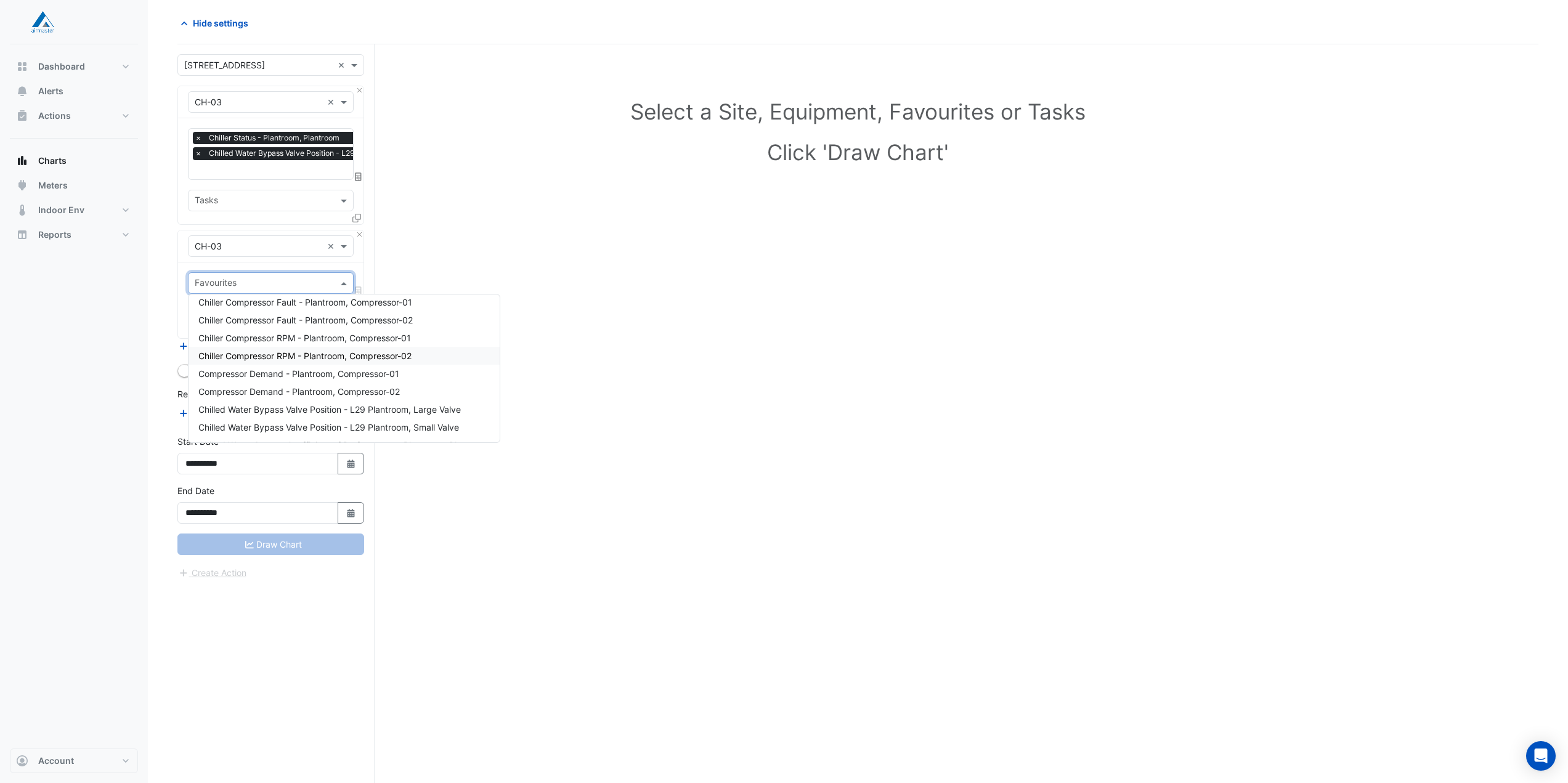
scroll to position [247, 0]
click at [278, 242] on input "text" at bounding box center [258, 246] width 127 height 13
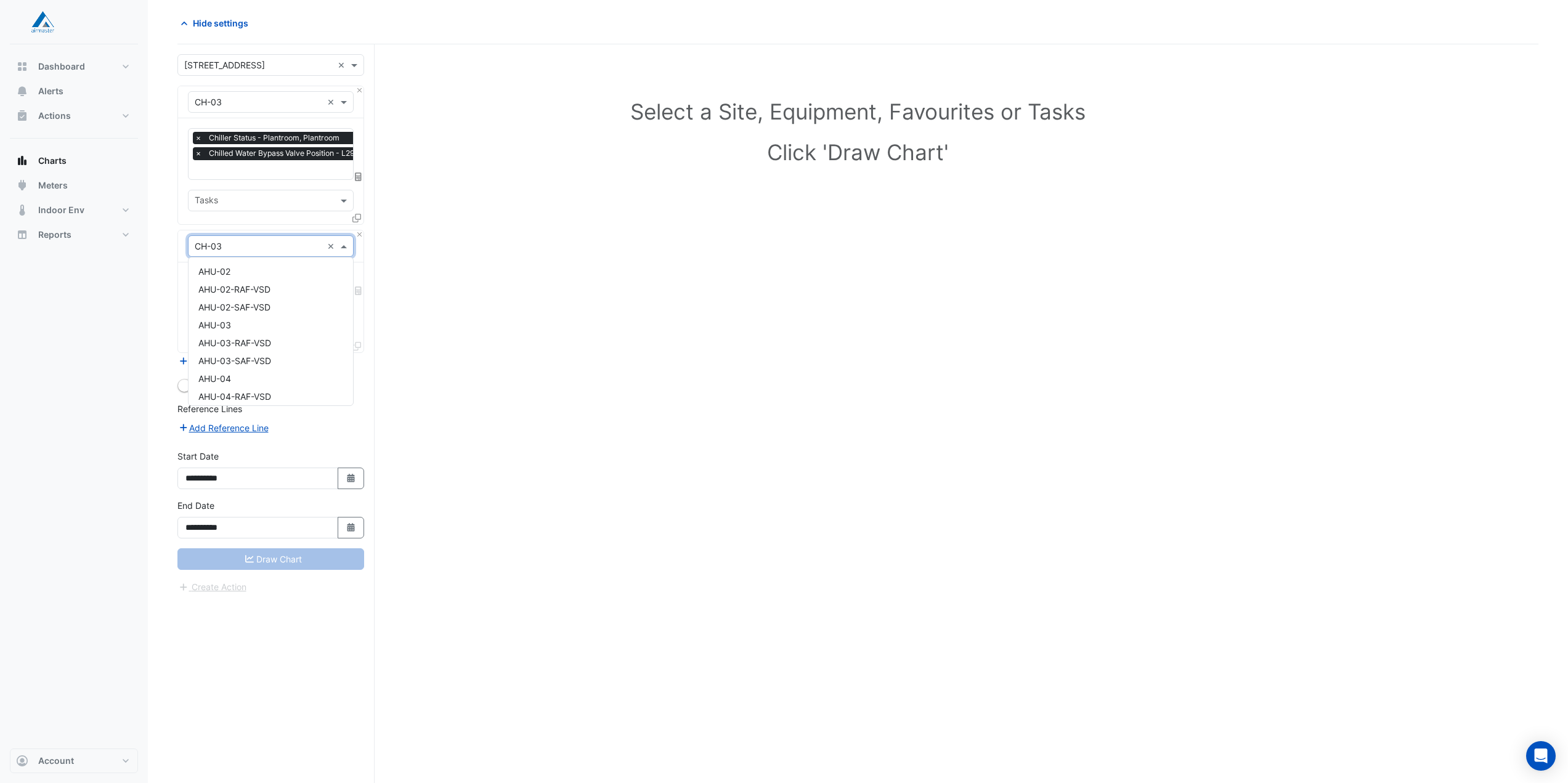
scroll to position [594, 0]
click at [244, 359] on div "CHWP-03" at bounding box center [271, 355] width 165 height 18
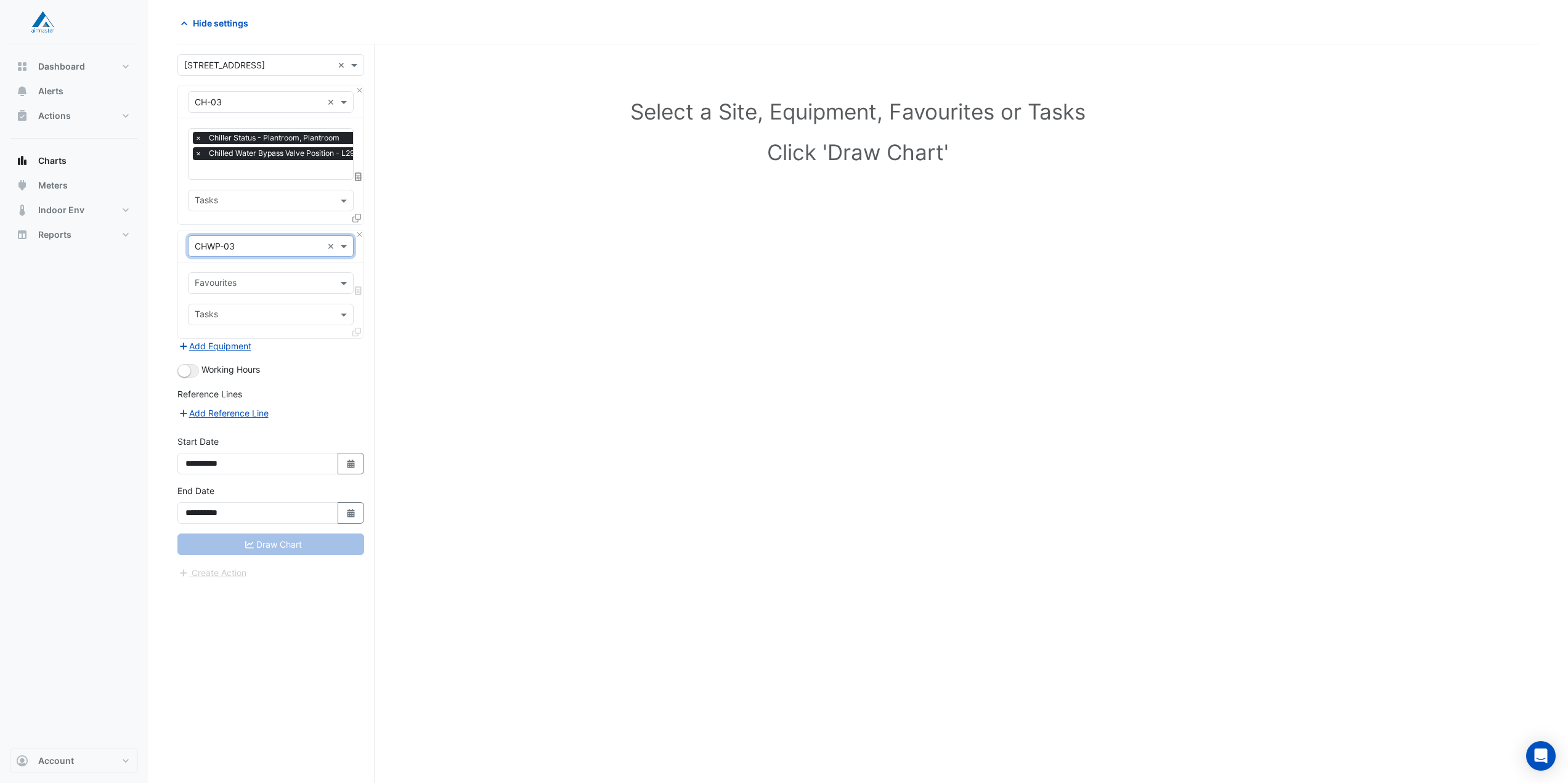
click at [269, 284] on input "text" at bounding box center [264, 283] width 138 height 13
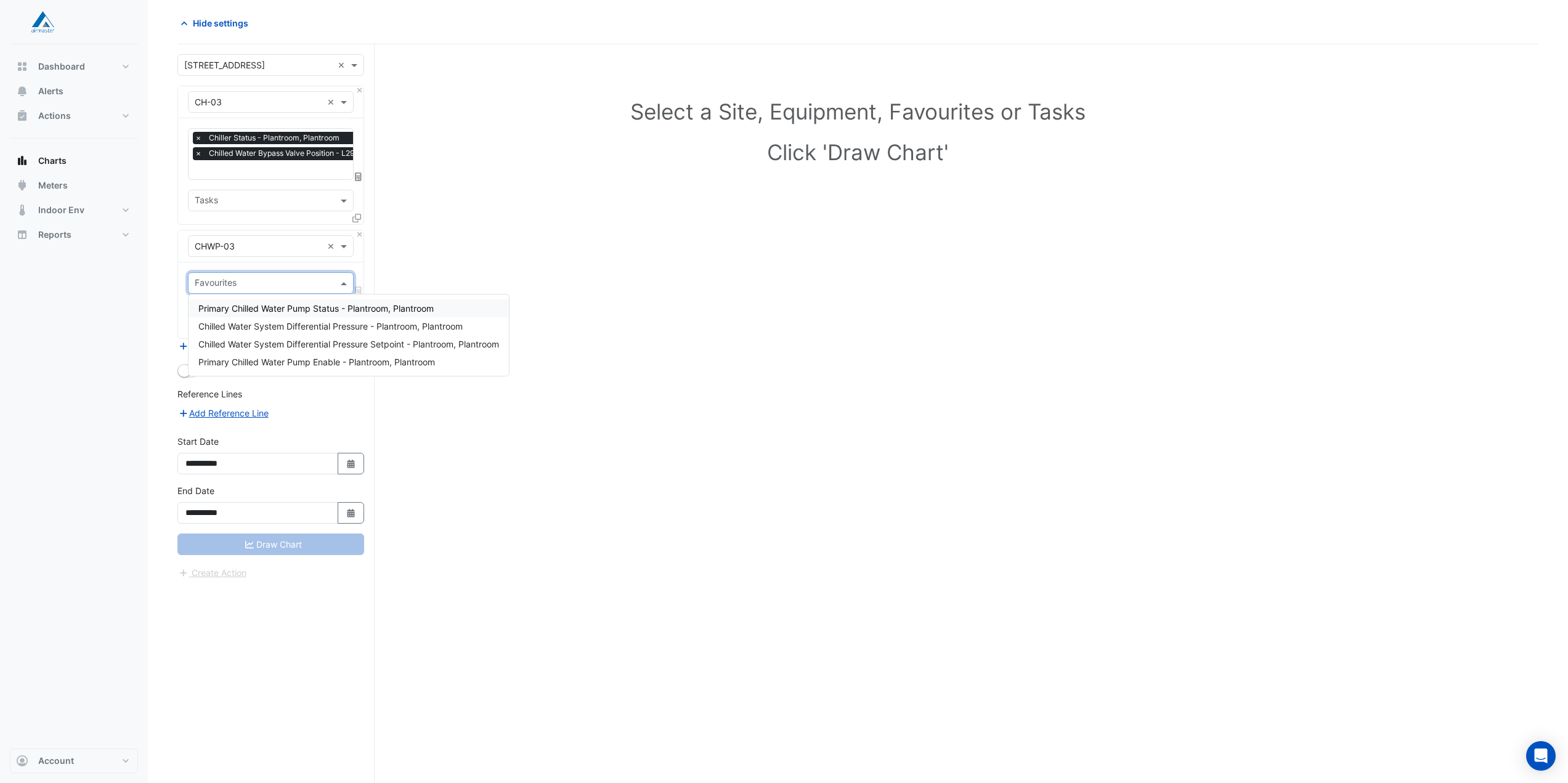
click at [279, 262] on div "Favourites Tasks" at bounding box center [270, 300] width 185 height 76
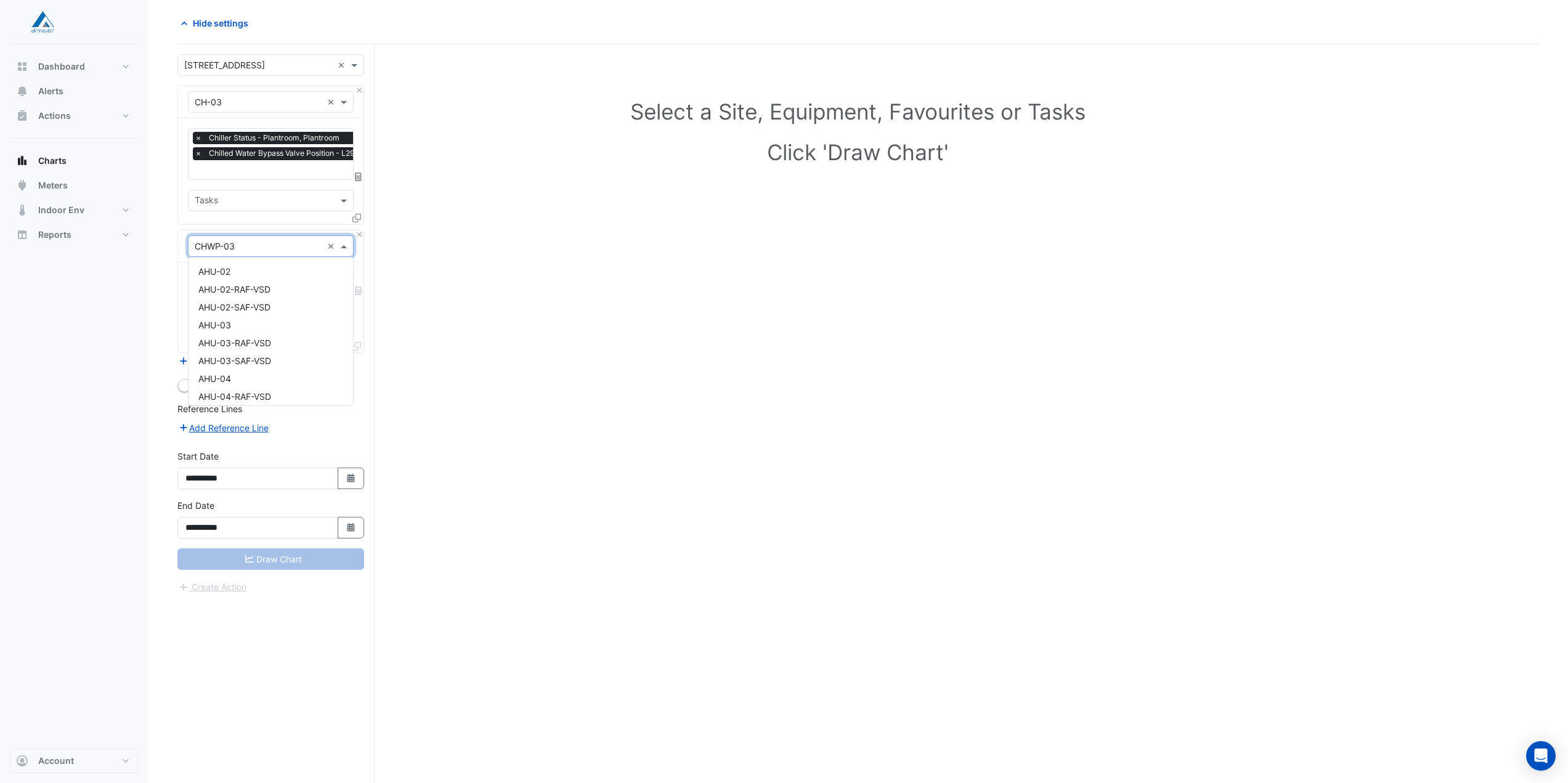
click at [275, 247] on input "text" at bounding box center [258, 246] width 127 height 13
click at [265, 285] on div "CHWP-03-VSD" at bounding box center [271, 283] width 165 height 18
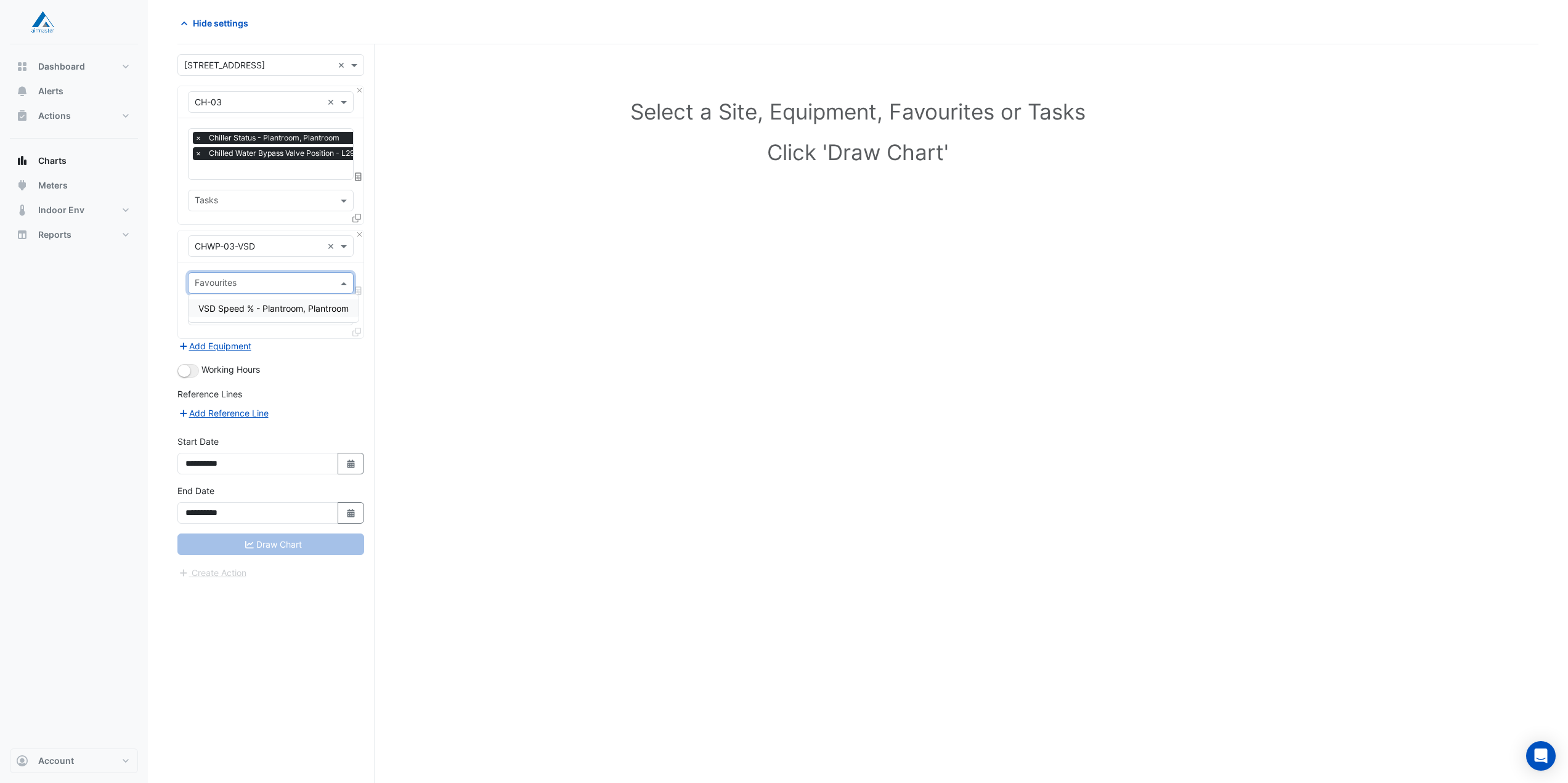
click at [268, 285] on input "text" at bounding box center [264, 283] width 138 height 13
drag, startPoint x: 275, startPoint y: 311, endPoint x: 319, endPoint y: 319, distance: 44.7
click at [277, 311] on span "VSD Speed % - Plantroom, Plantroom" at bounding box center [273, 308] width 150 height 10
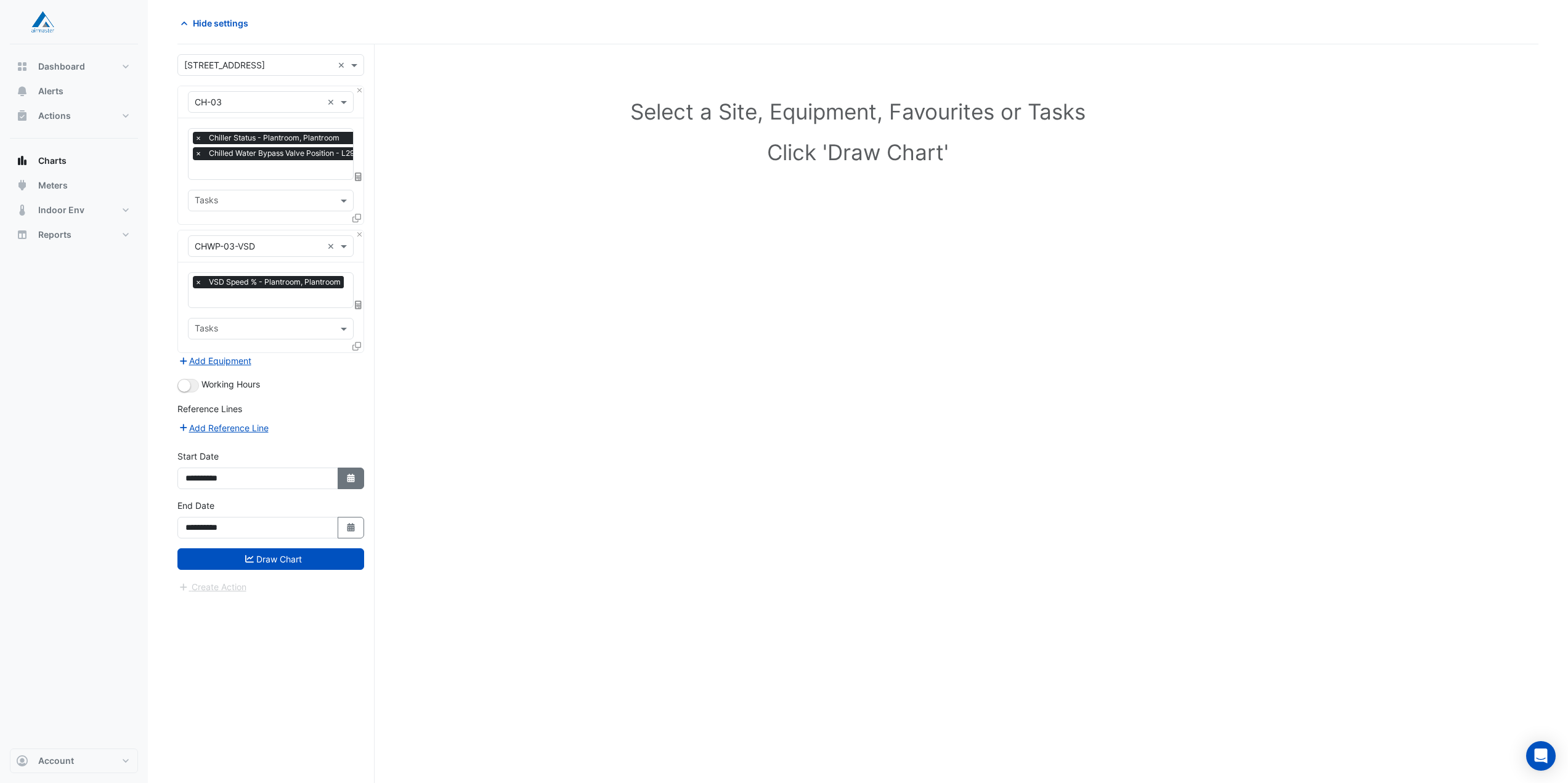
click at [348, 474] on icon "button" at bounding box center [350, 478] width 8 height 9
select select "*"
select select "****"
click at [235, 355] on div "30" at bounding box center [237, 352] width 20 height 20
type input "**********"
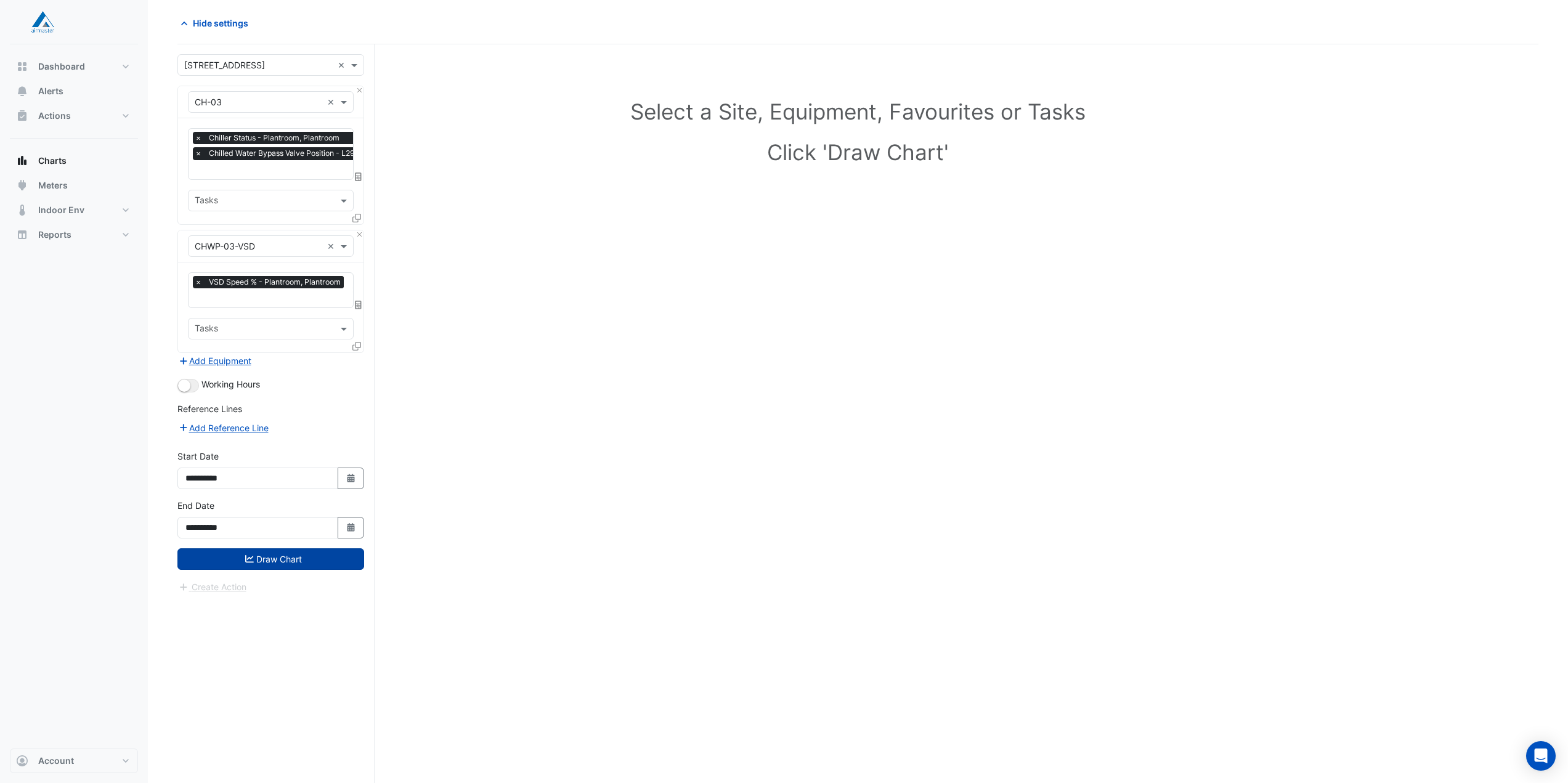
click at [294, 558] on button "Draw Chart" at bounding box center [271, 558] width 187 height 21
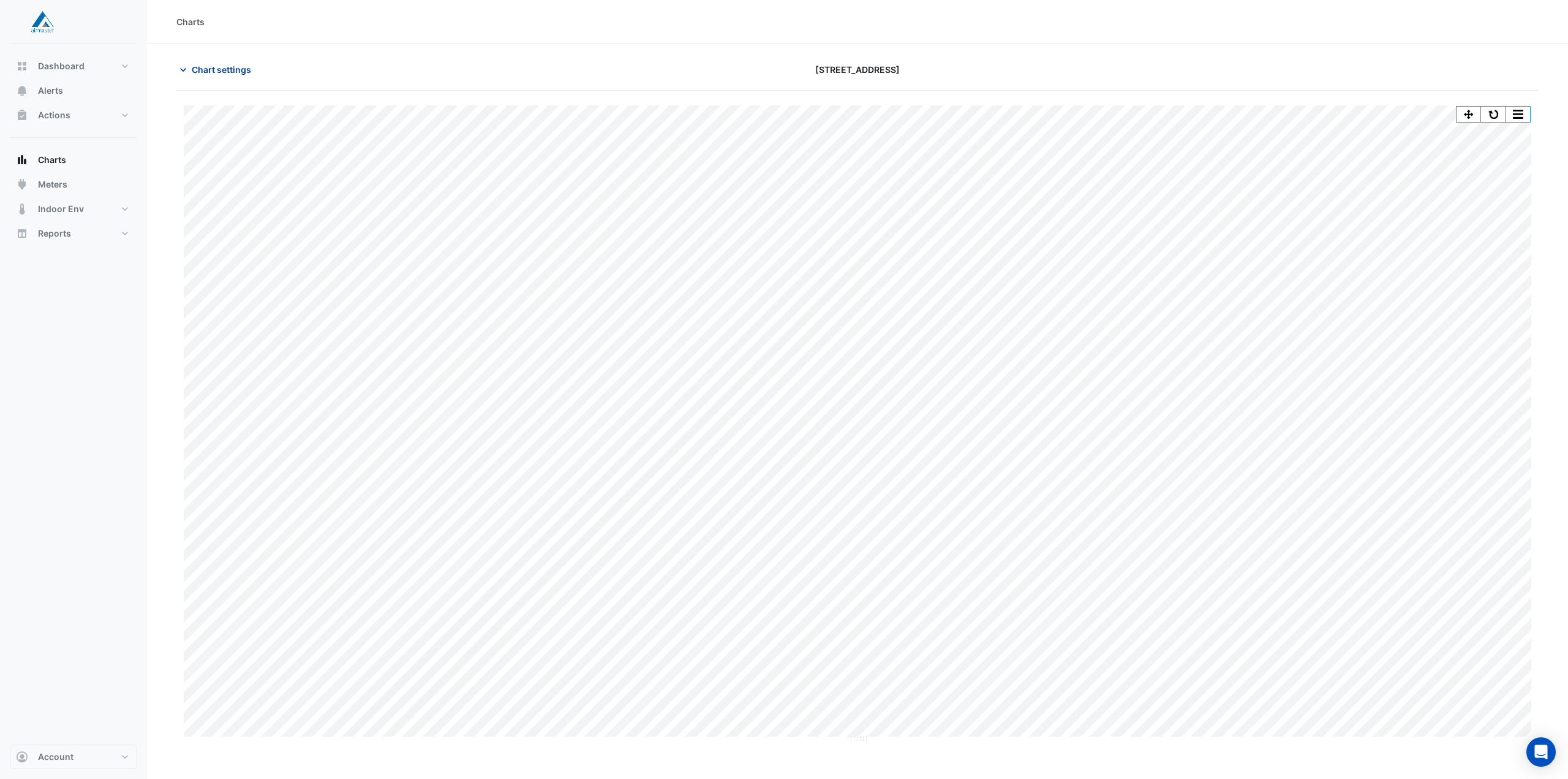
click at [236, 67] on span "Chart settings" at bounding box center [222, 69] width 59 height 13
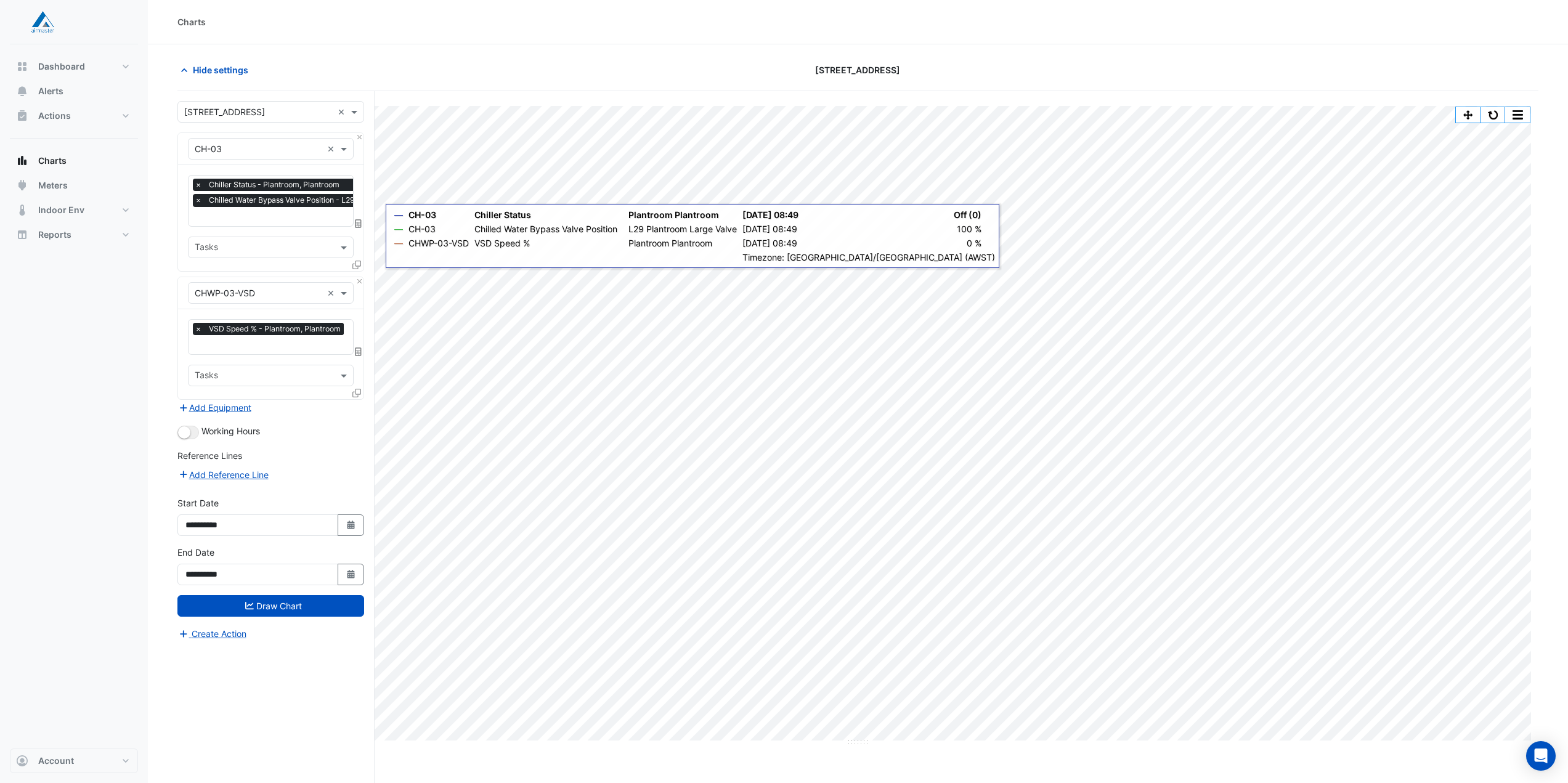
click at [258, 343] on input "text" at bounding box center [271, 345] width 152 height 13
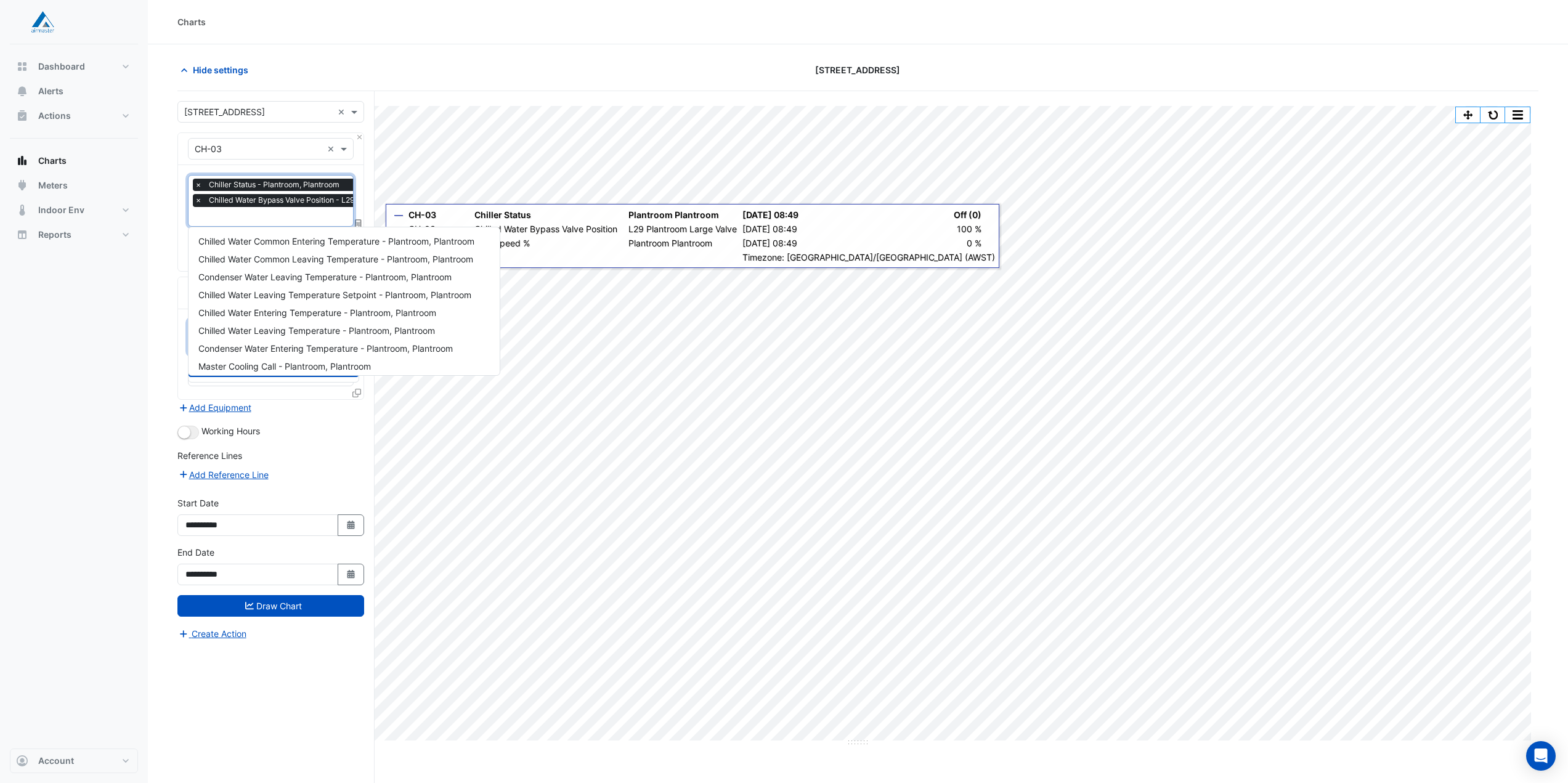
click at [233, 219] on input "text" at bounding box center [319, 217] width 249 height 13
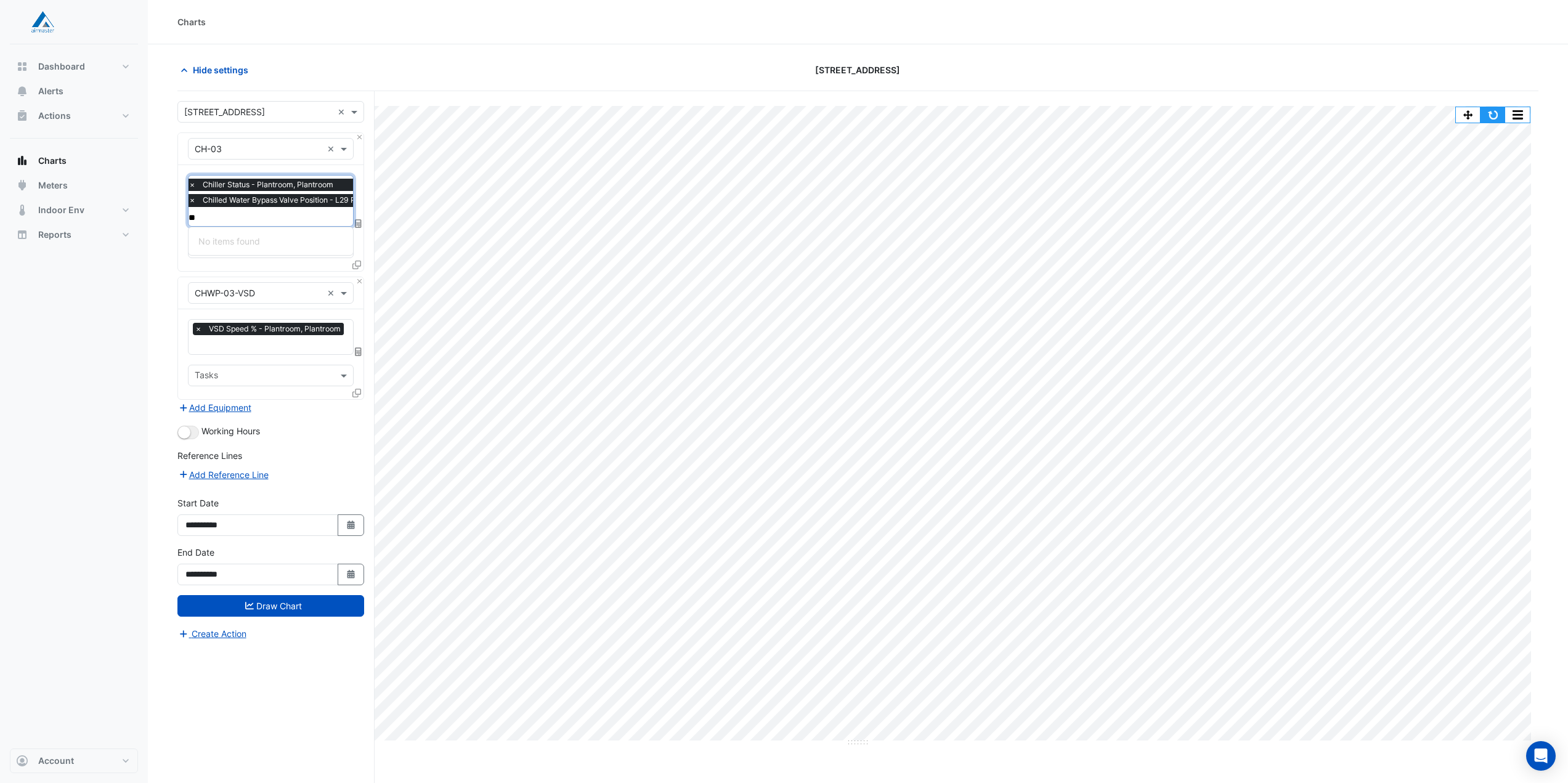
type input "**"
click at [1494, 115] on button "button" at bounding box center [1492, 115] width 25 height 15
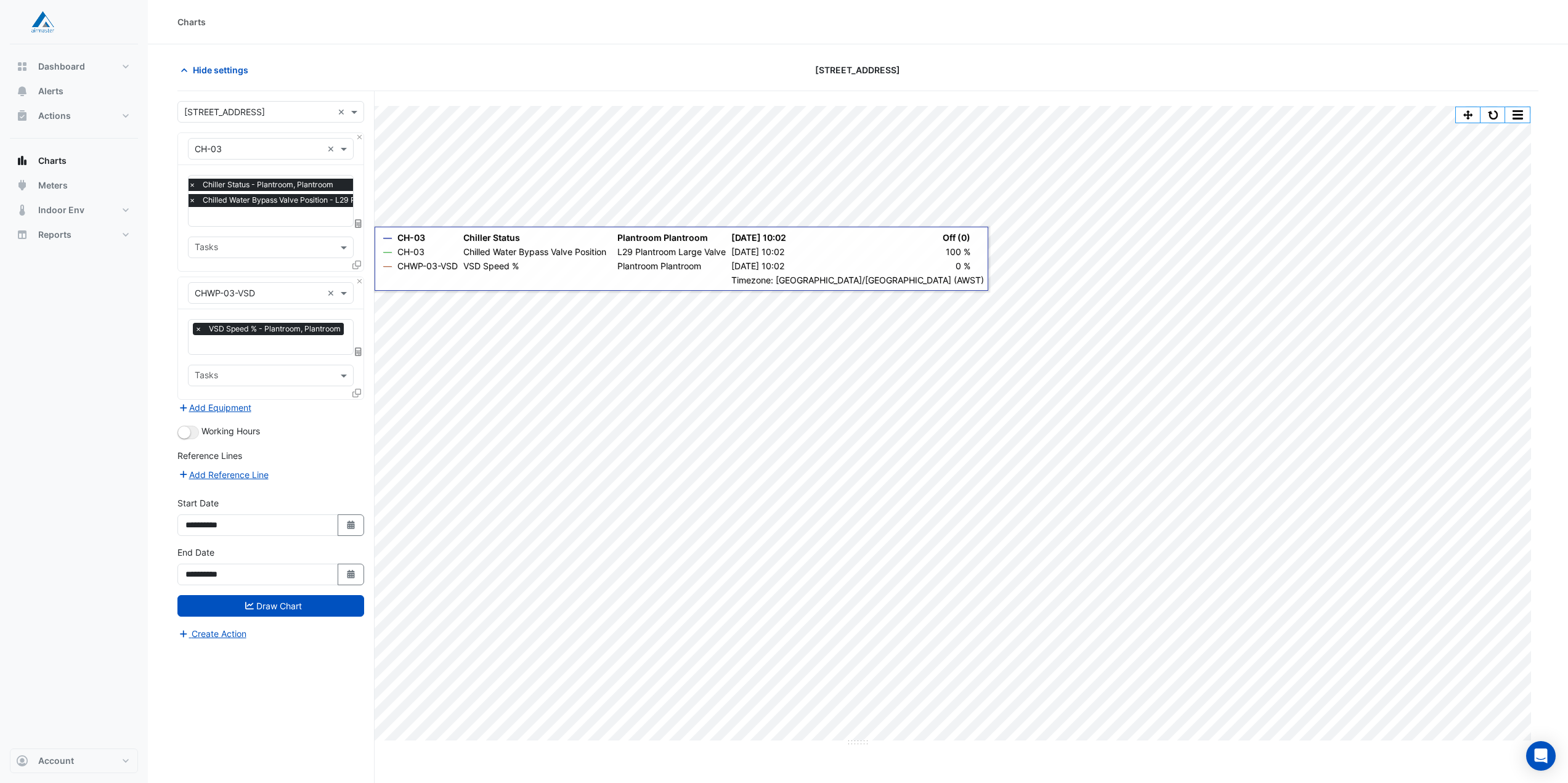
click at [286, 220] on input "text" at bounding box center [313, 217] width 249 height 13
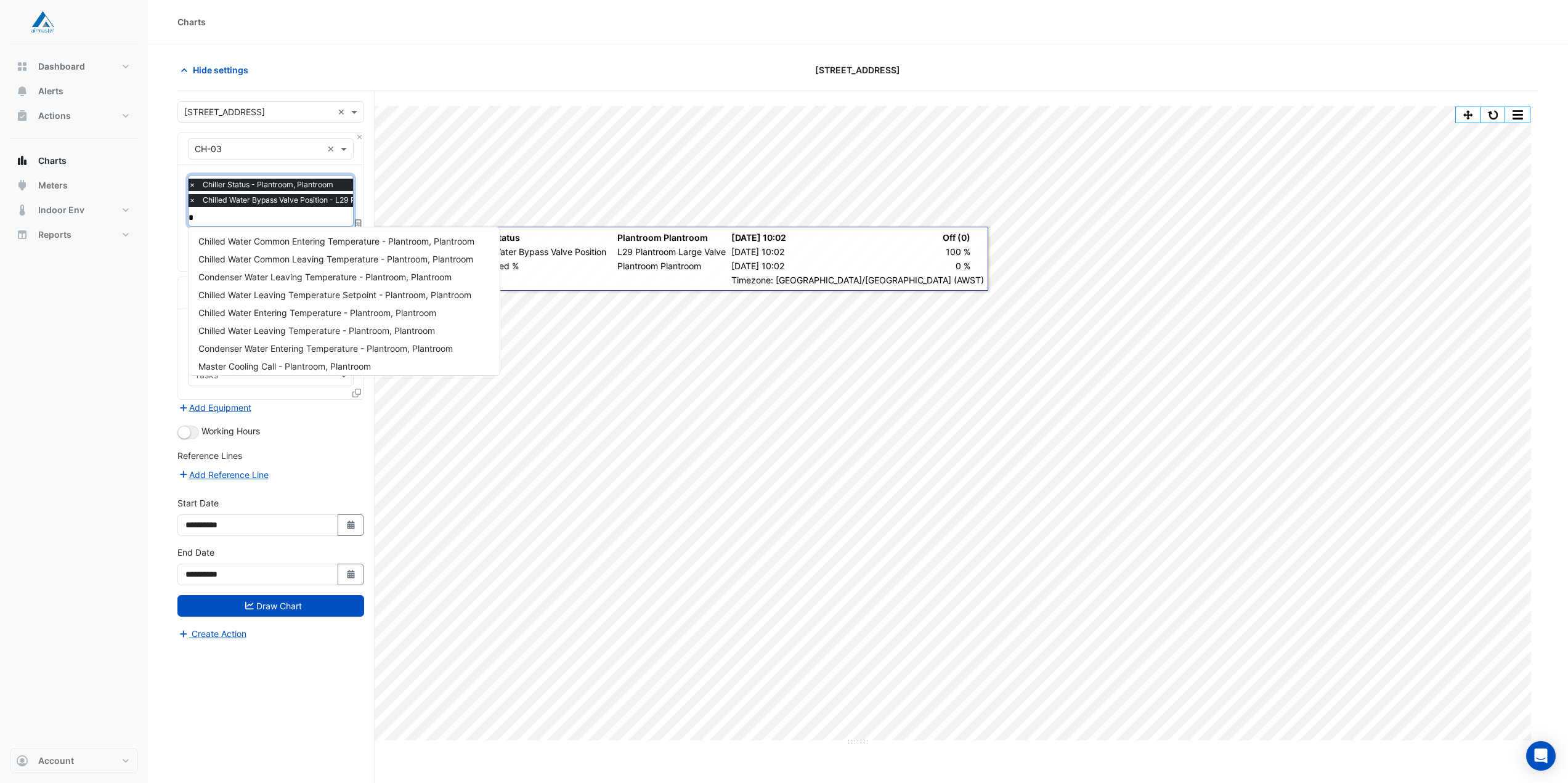
type input "**"
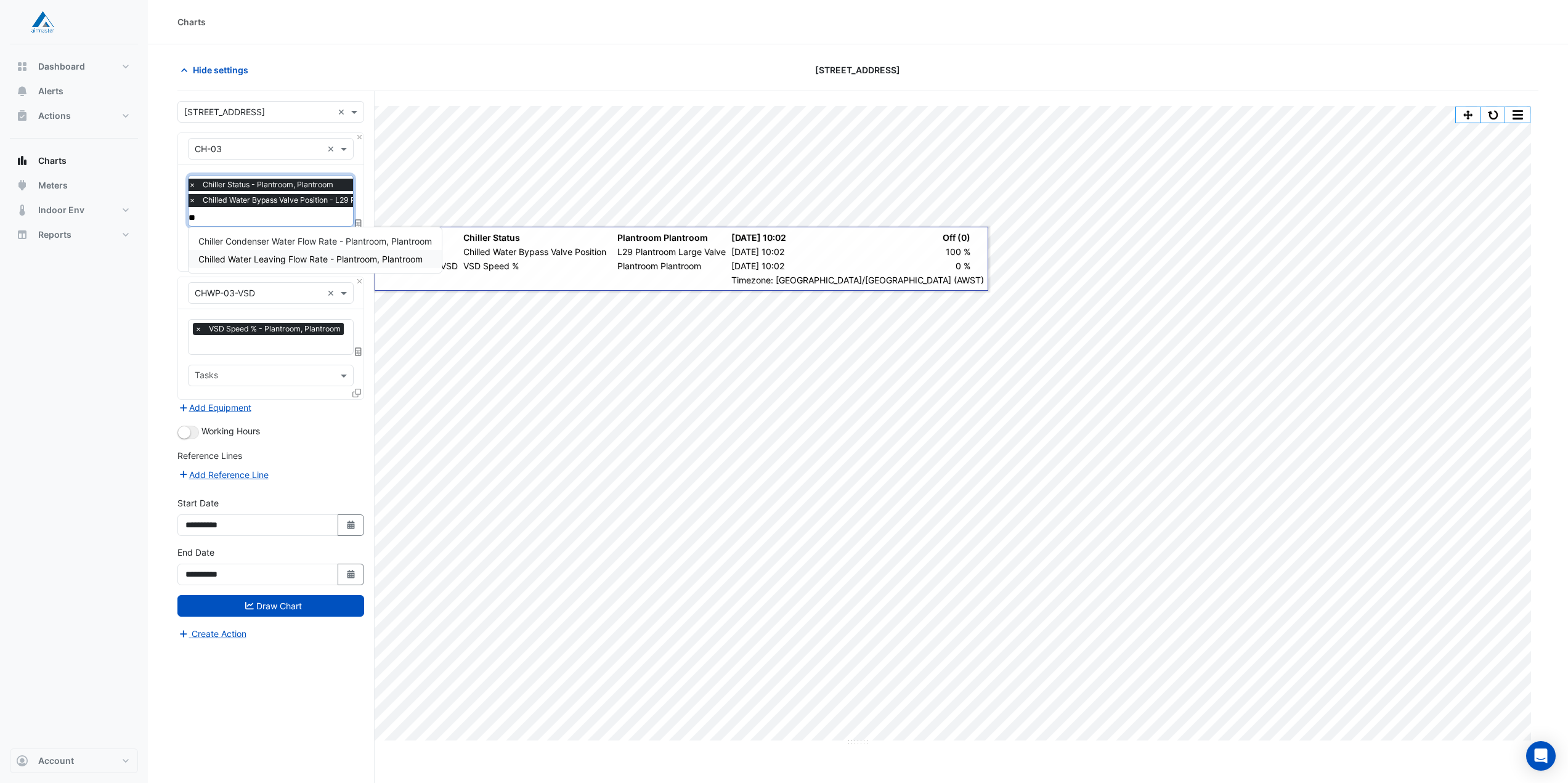
click at [280, 257] on span "Chilled Water Leaving Flow Rate - Plantroom, Plantroom" at bounding box center [310, 259] width 225 height 10
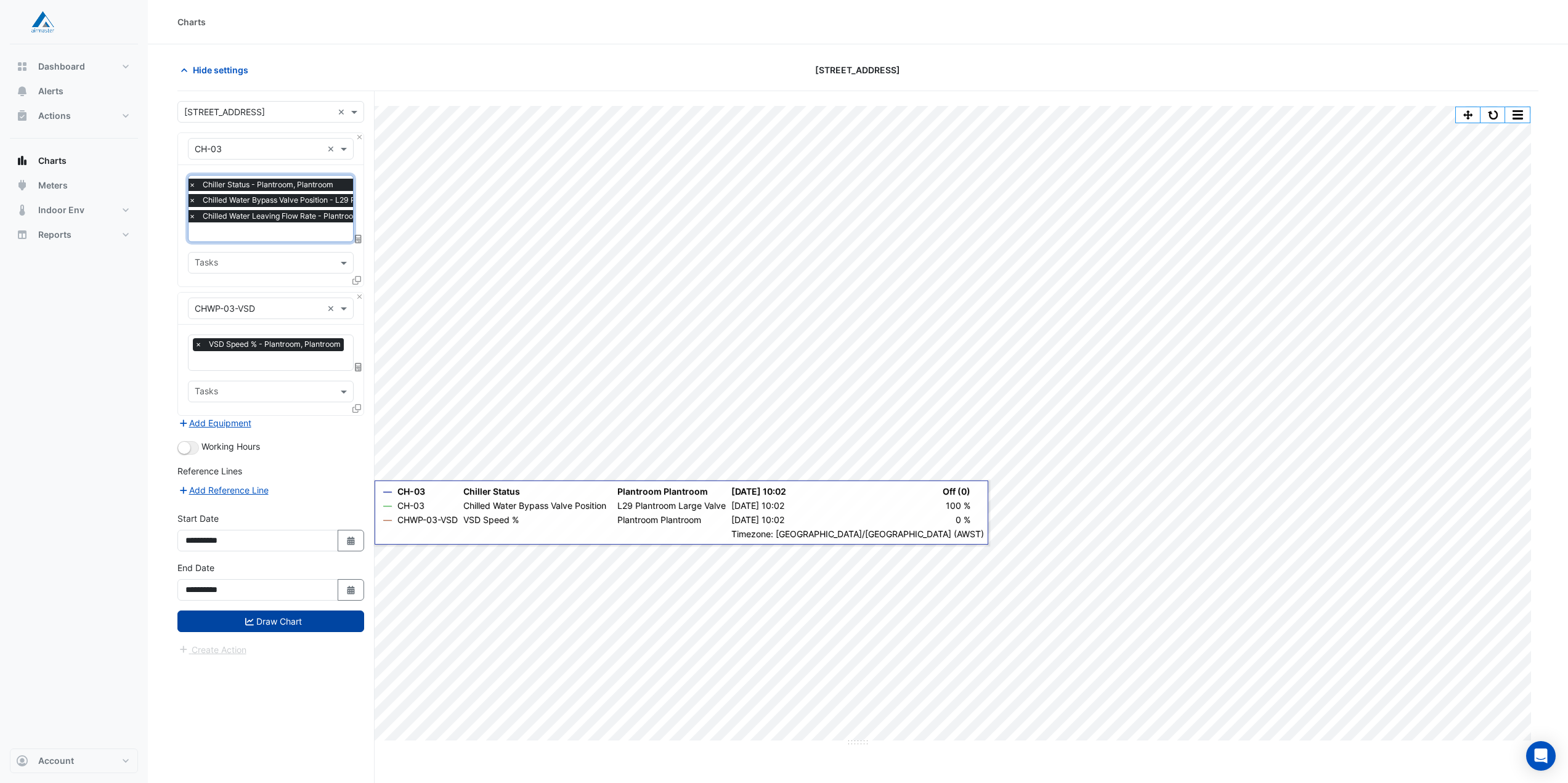
click at [284, 622] on button "Draw Chart" at bounding box center [271, 621] width 187 height 21
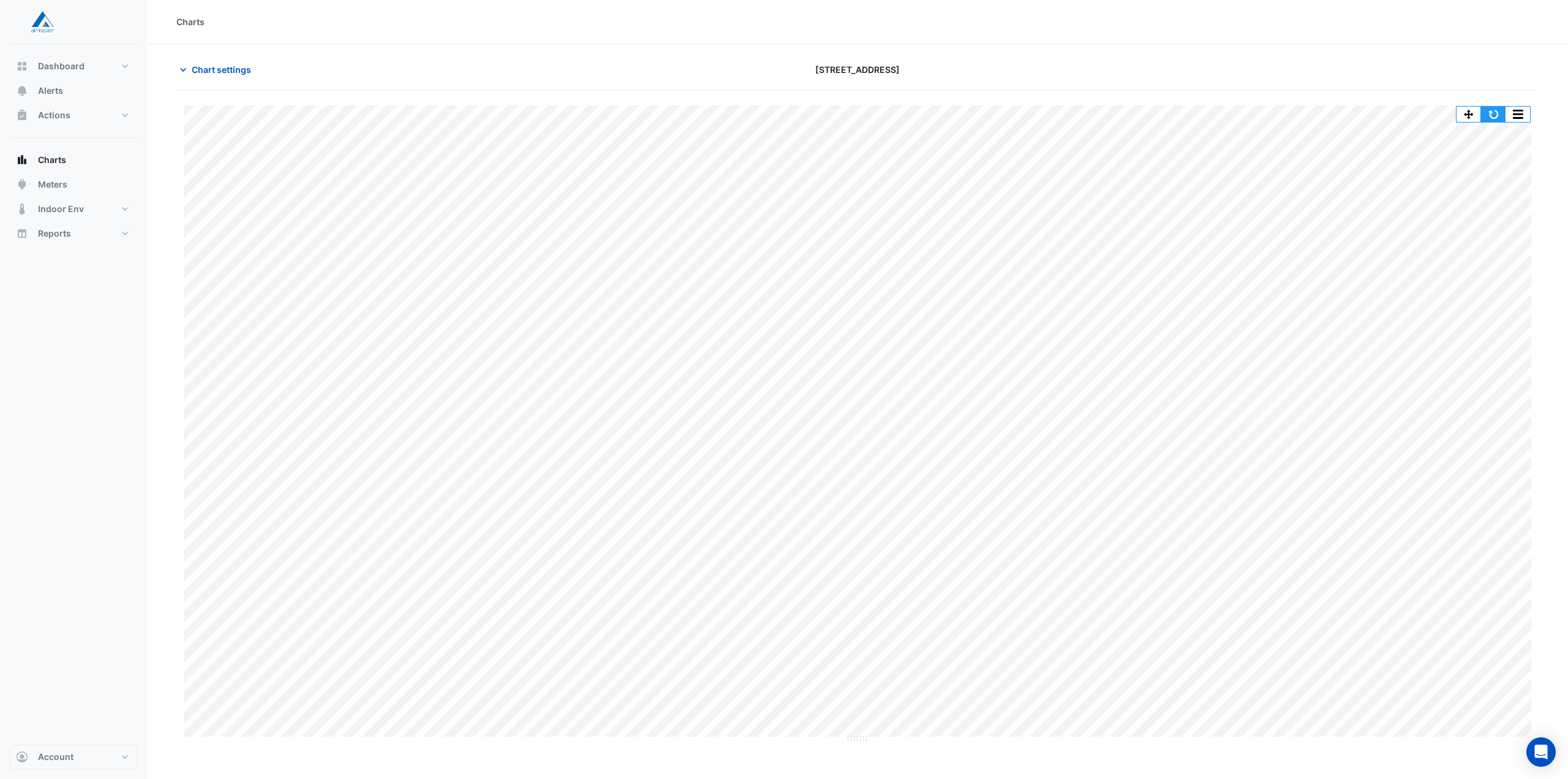
click at [1498, 116] on button "button" at bounding box center [1493, 115] width 25 height 15
click at [1497, 120] on button "button" at bounding box center [1493, 115] width 25 height 15
click at [1495, 112] on button "button" at bounding box center [1493, 115] width 25 height 15
click at [1497, 118] on button "button" at bounding box center [1493, 115] width 25 height 15
click at [1496, 117] on button "button" at bounding box center [1493, 115] width 25 height 15
